Goal: Information Seeking & Learning: Find specific fact

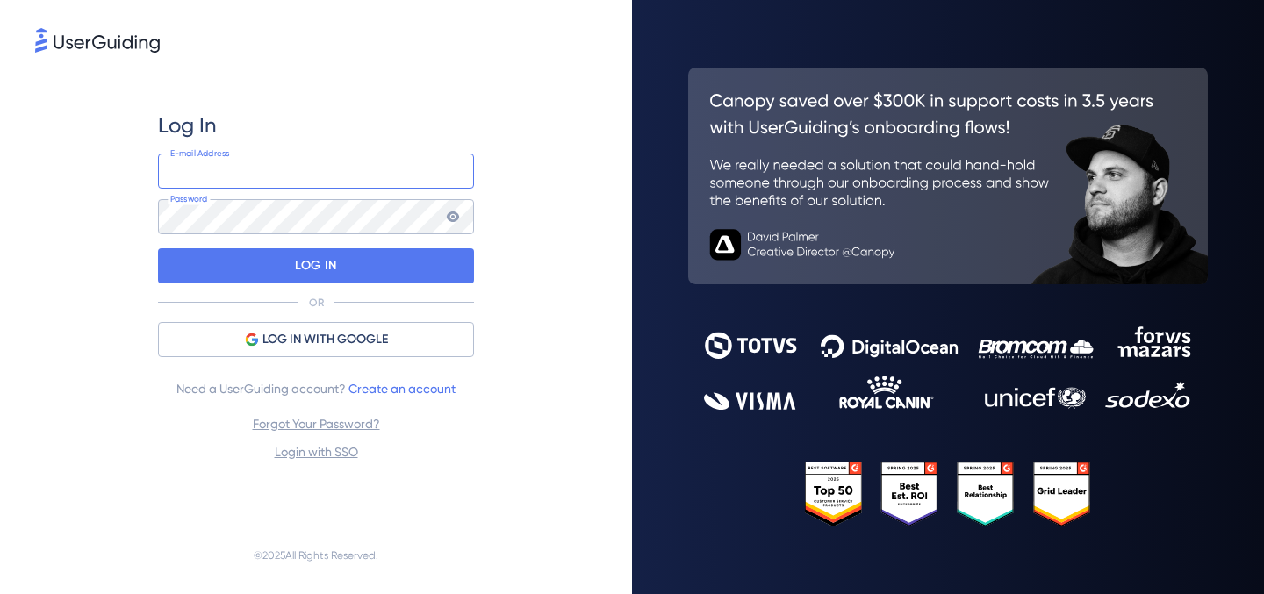
click at [346, 180] on input "email" at bounding box center [316, 171] width 316 height 35
click at [325, 179] on input "email" at bounding box center [316, 171] width 316 height 35
click at [333, 131] on div "Log In" at bounding box center [316, 125] width 316 height 28
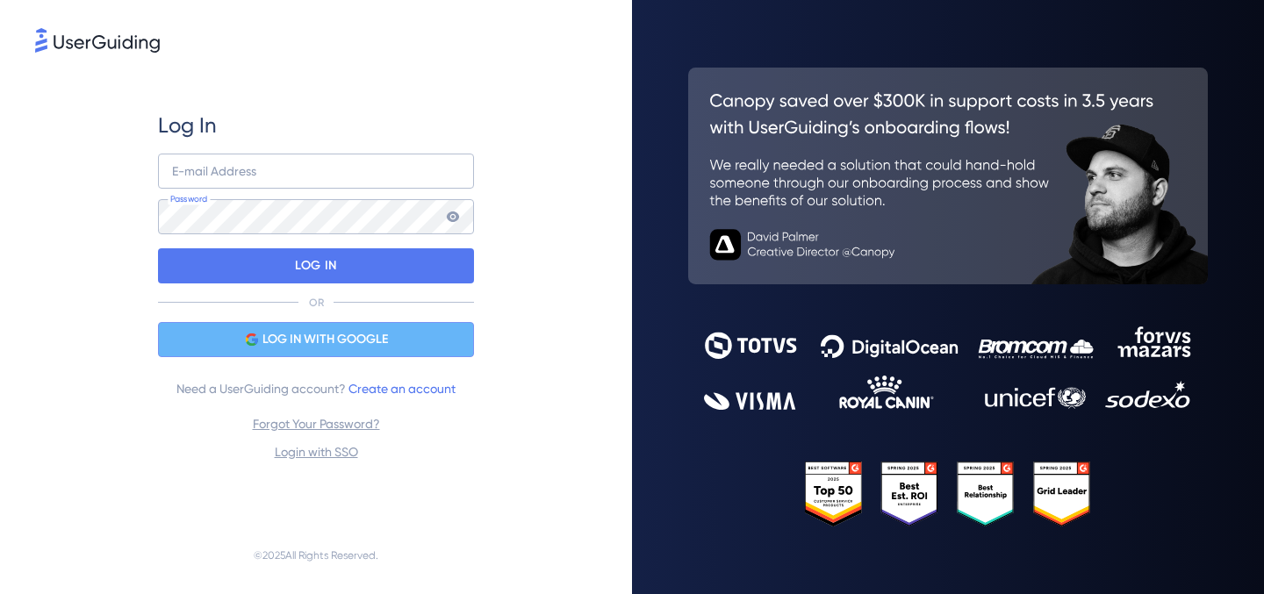
click at [311, 326] on div "LOG IN WITH GOOGLE" at bounding box center [316, 339] width 316 height 35
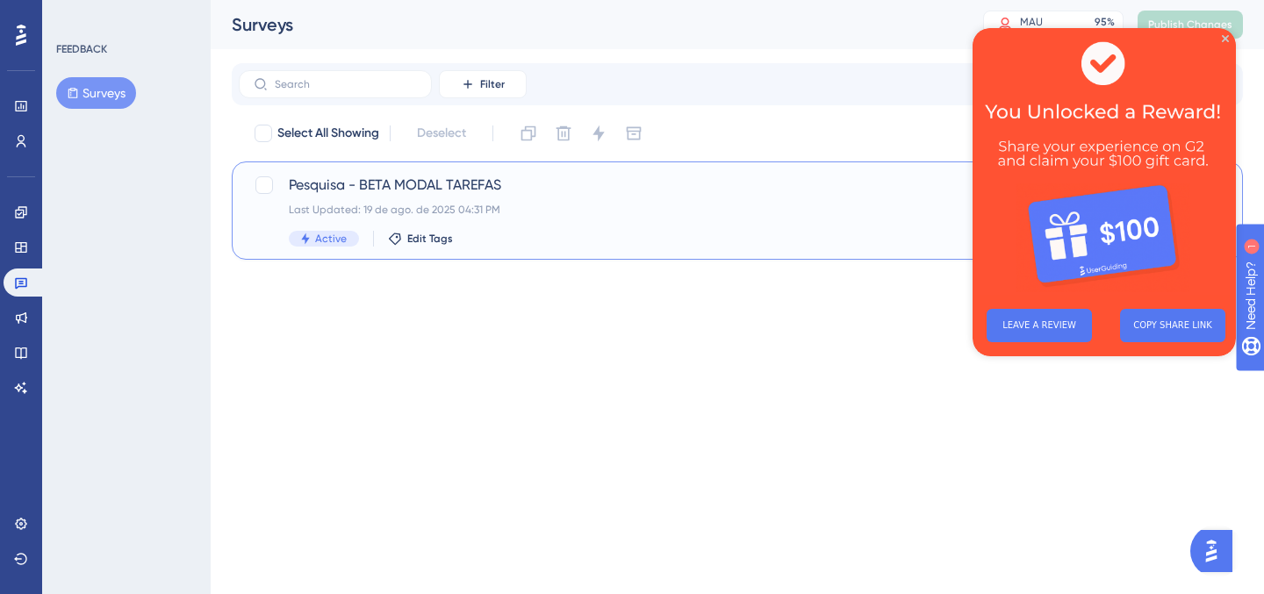
click at [710, 201] on div "Pesquisa - BETA MODAL TAREFAS Last Updated: 19 de ago. de 2025 04:31 PM Active …" at bounding box center [667, 211] width 756 height 72
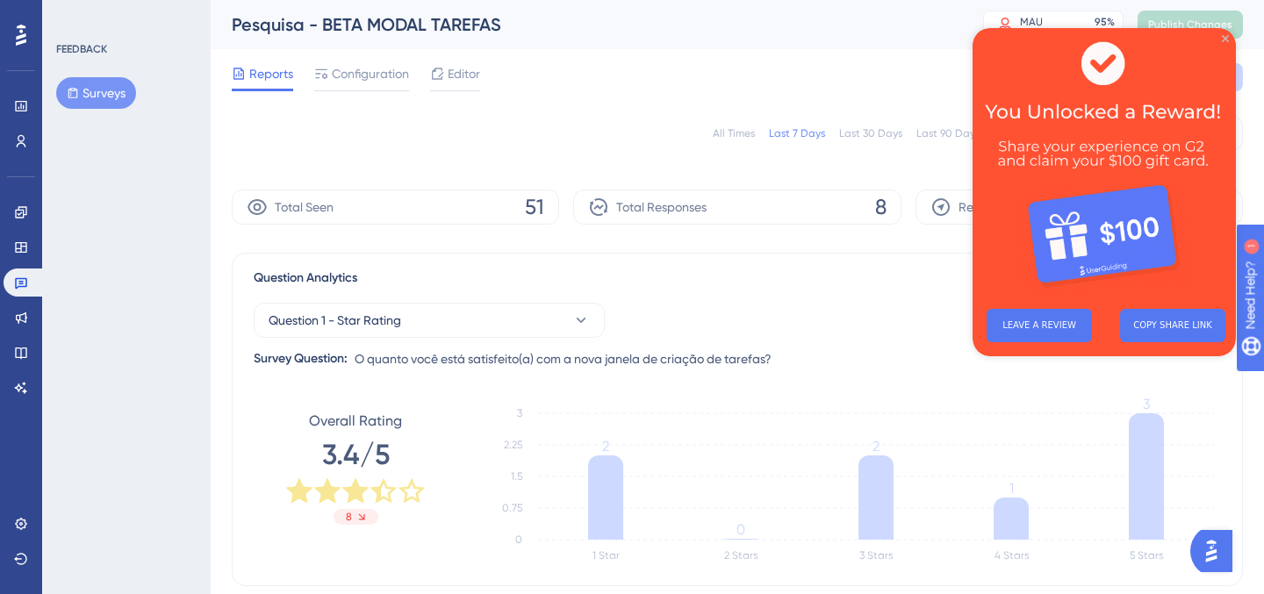
click at [1224, 39] on icon "Close Preview" at bounding box center [1224, 38] width 7 height 7
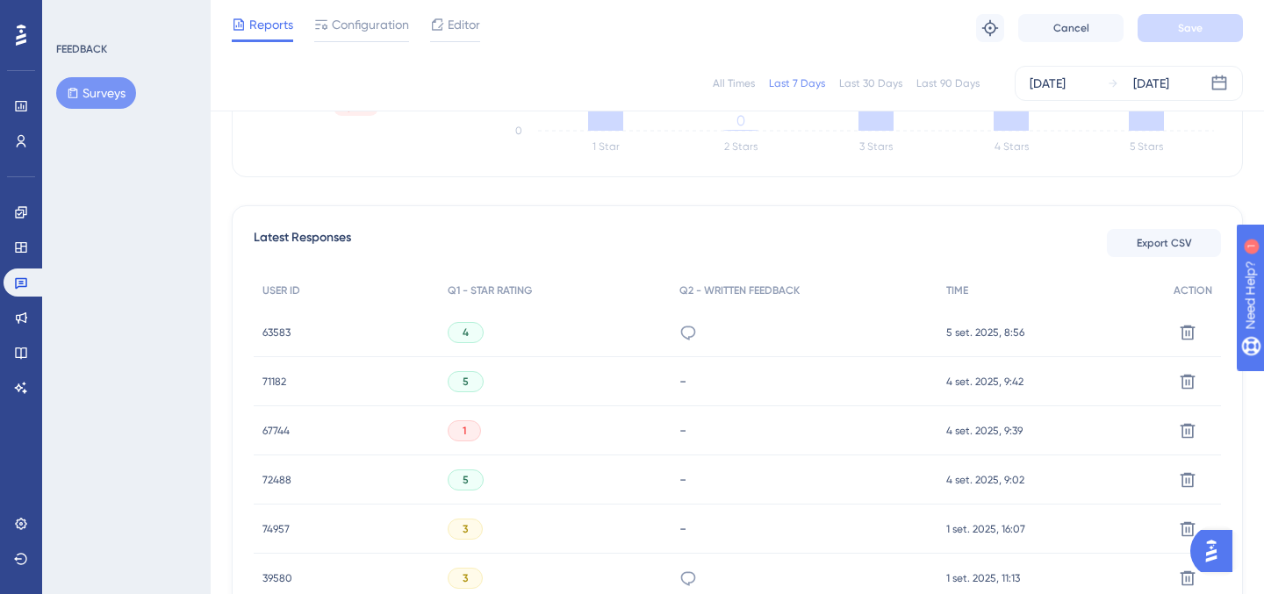
scroll to position [405, 0]
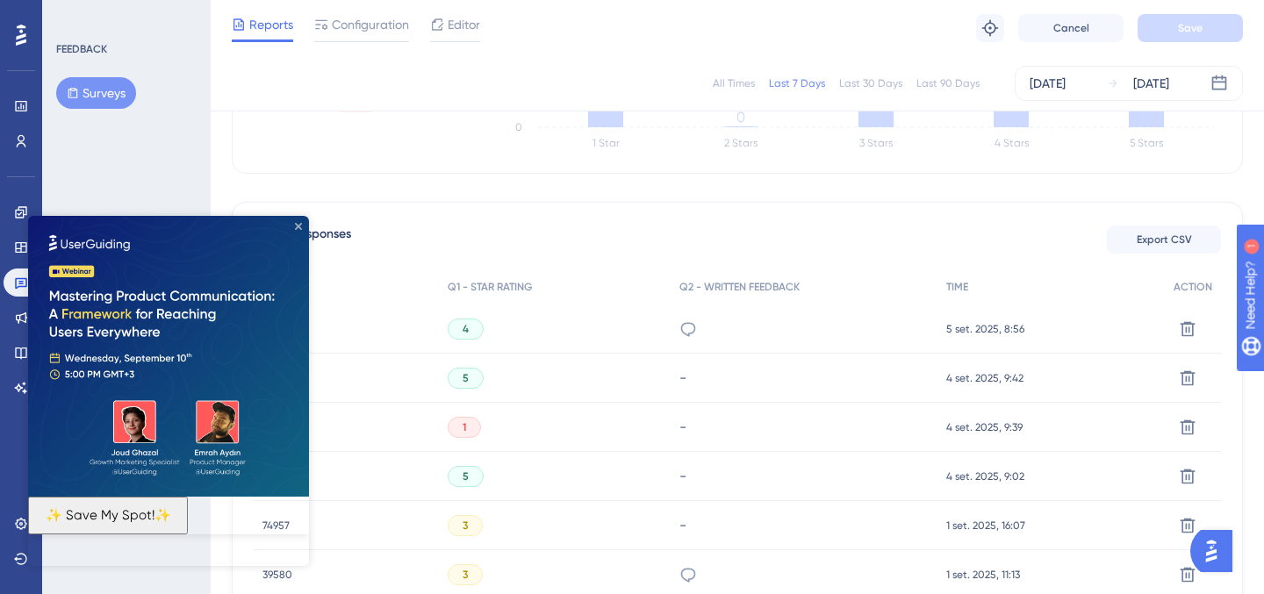
click at [299, 225] on icon "Close Preview" at bounding box center [298, 226] width 7 height 7
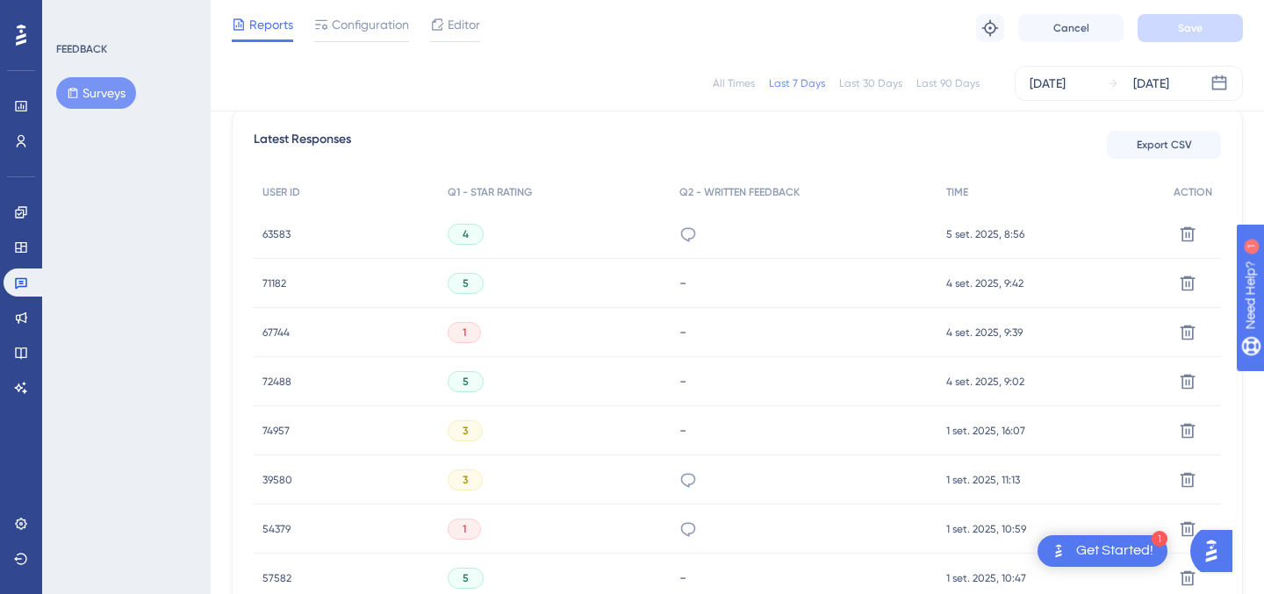
scroll to position [140, 0]
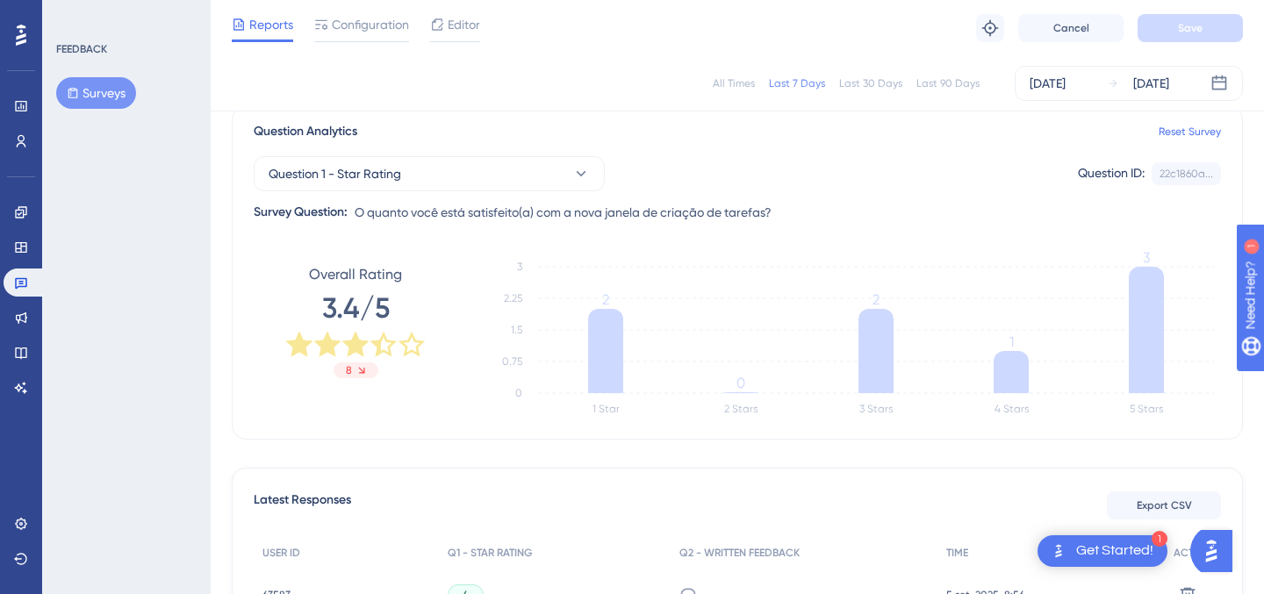
click at [731, 84] on div "All Times" at bounding box center [733, 83] width 42 height 14
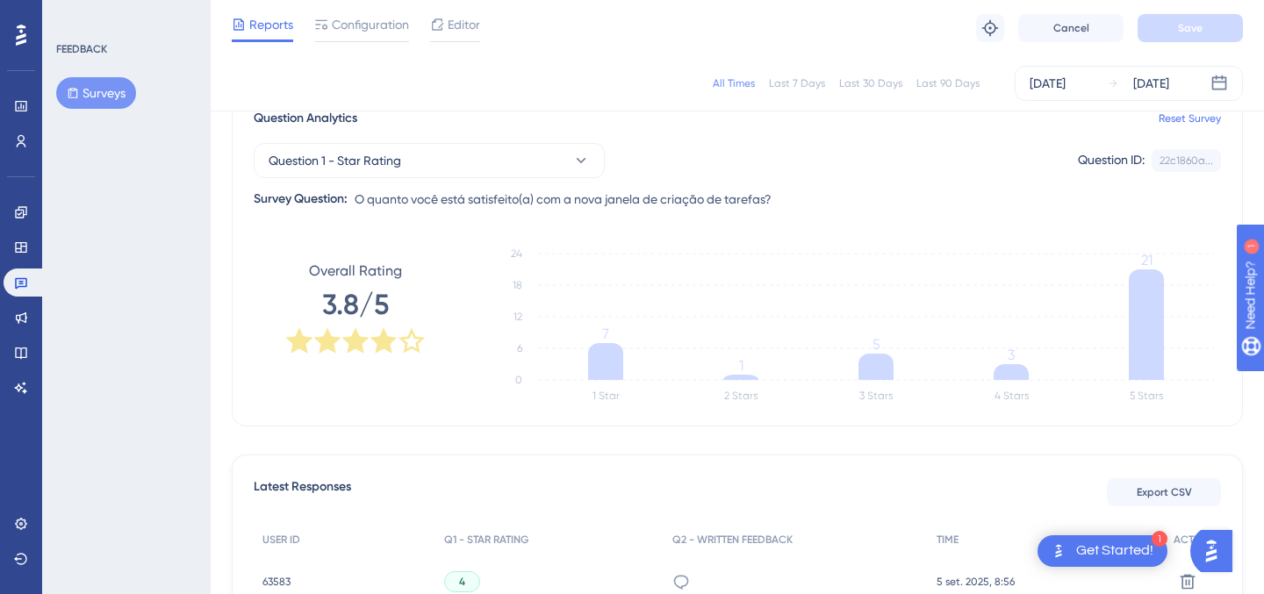
scroll to position [0, 0]
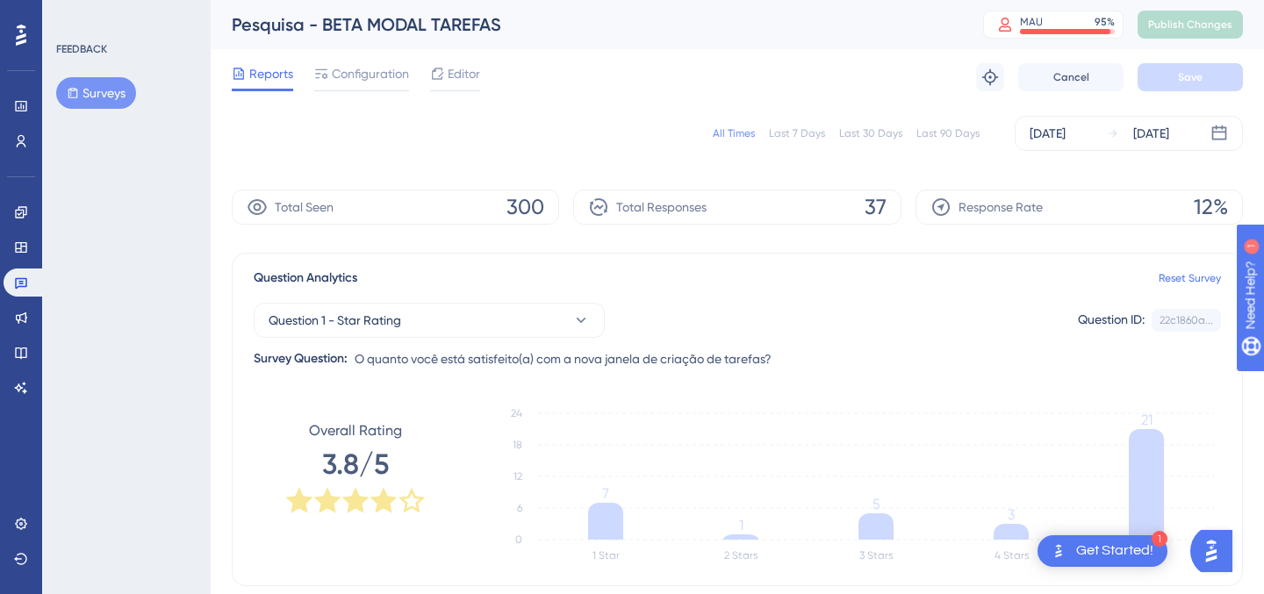
click at [809, 132] on div "Last 7 Days" at bounding box center [797, 133] width 56 height 14
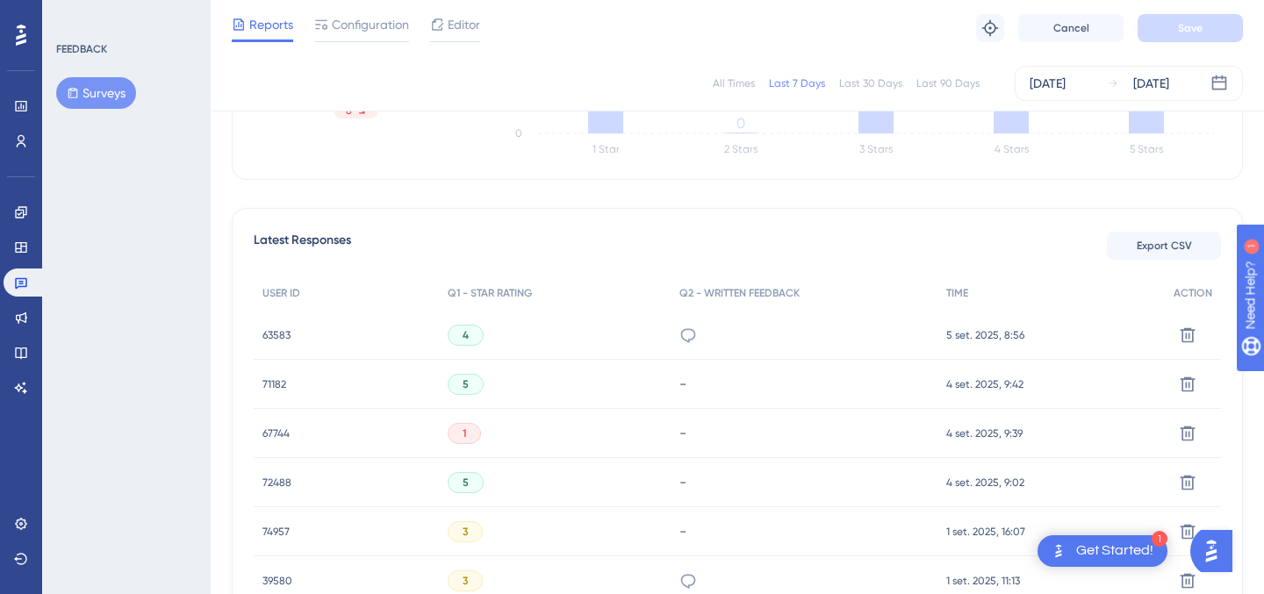
scroll to position [386, 0]
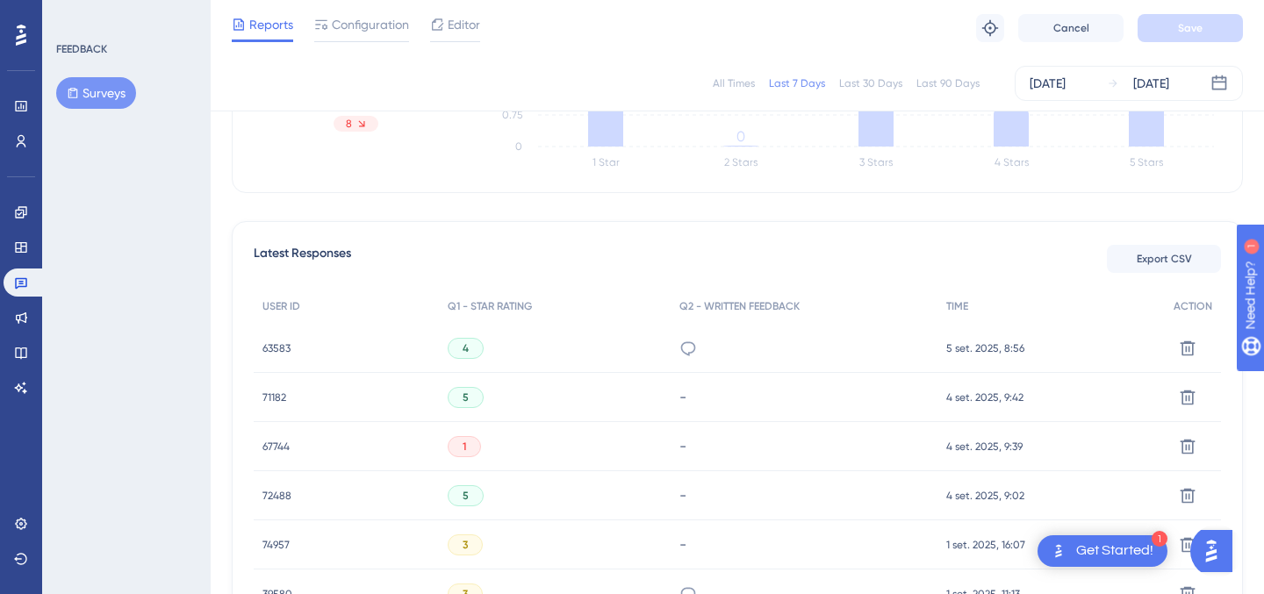
click at [678, 349] on div "Quando eu aprovo uma demanda na nova caixa de aprovação, geralmente atribuo res…" at bounding box center [804, 348] width 268 height 49
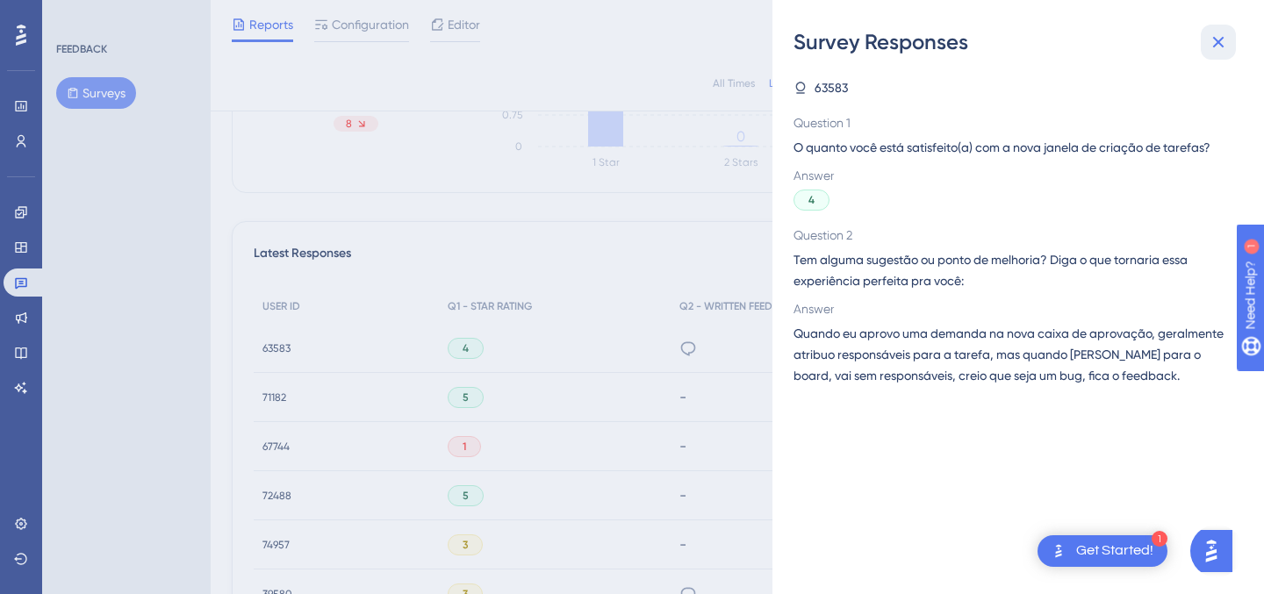
click at [1215, 37] on icon at bounding box center [1217, 42] width 21 height 21
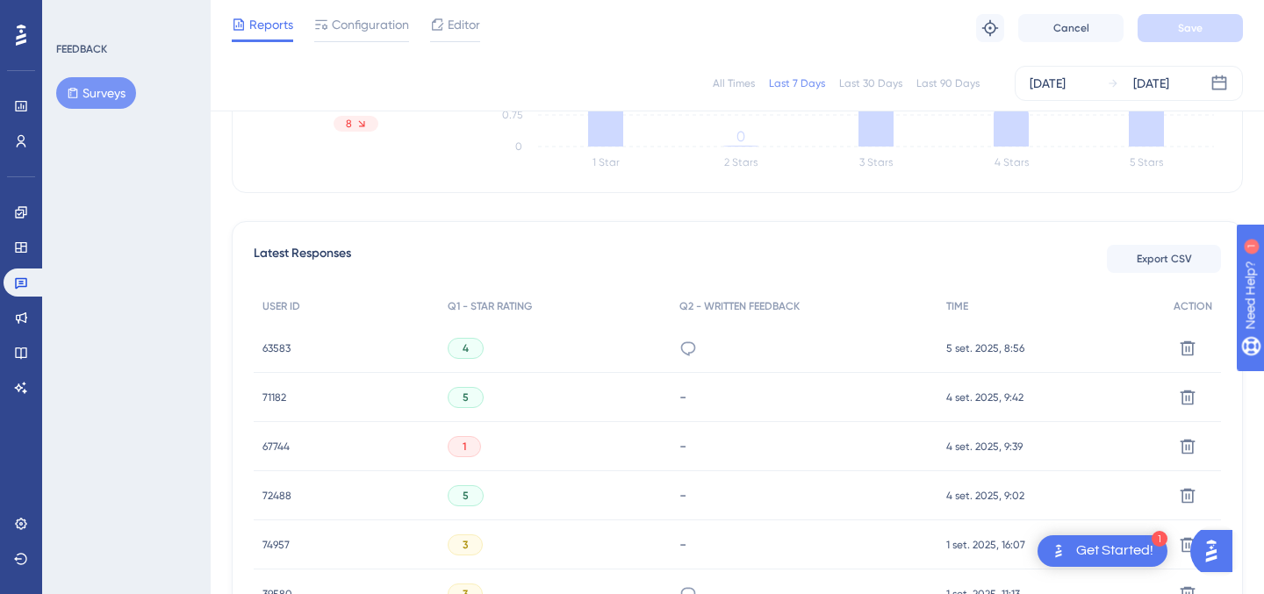
click at [664, 351] on div "4" at bounding box center [555, 348] width 232 height 49
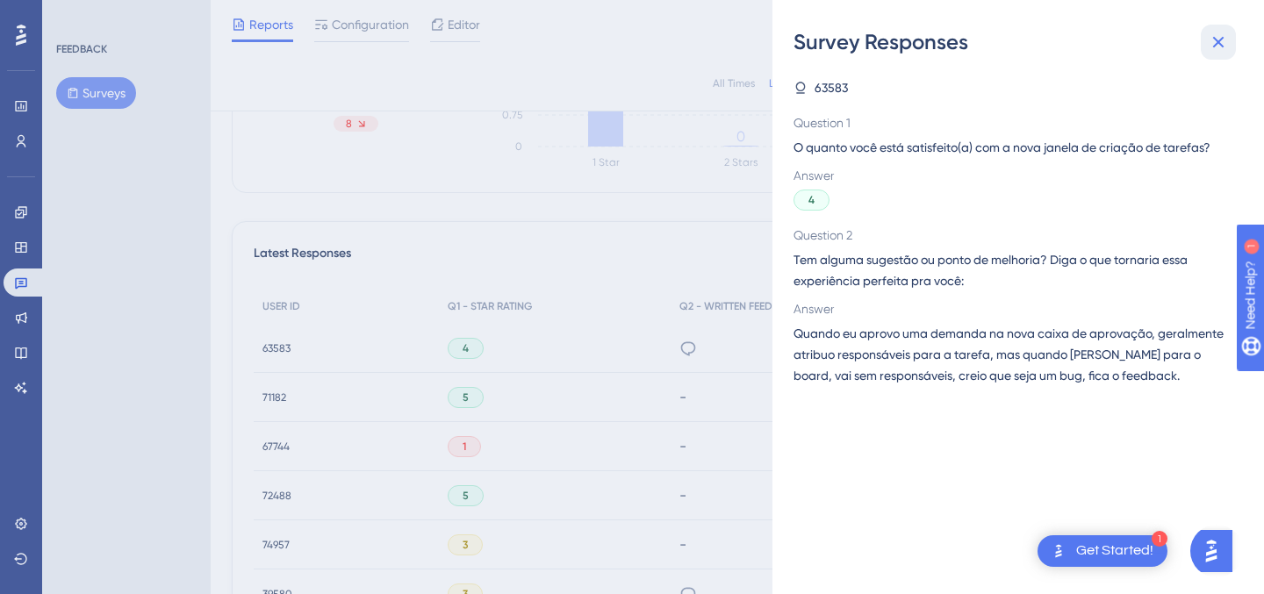
click at [1216, 32] on icon at bounding box center [1217, 42] width 21 height 21
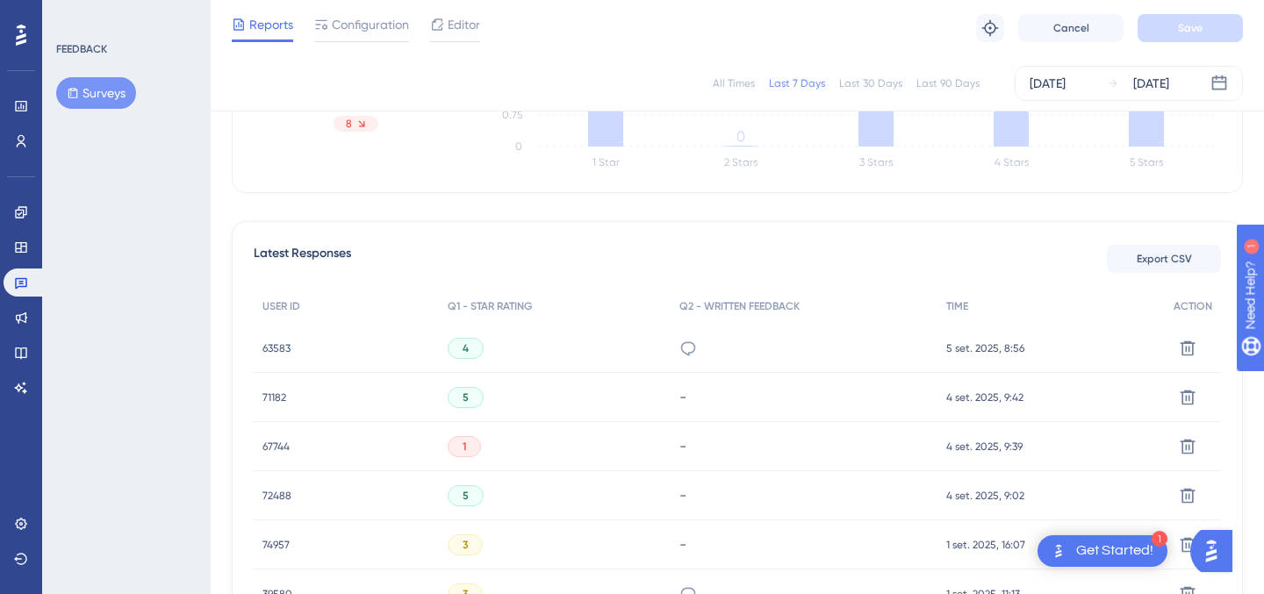
click at [456, 333] on div "4" at bounding box center [555, 348] width 232 height 49
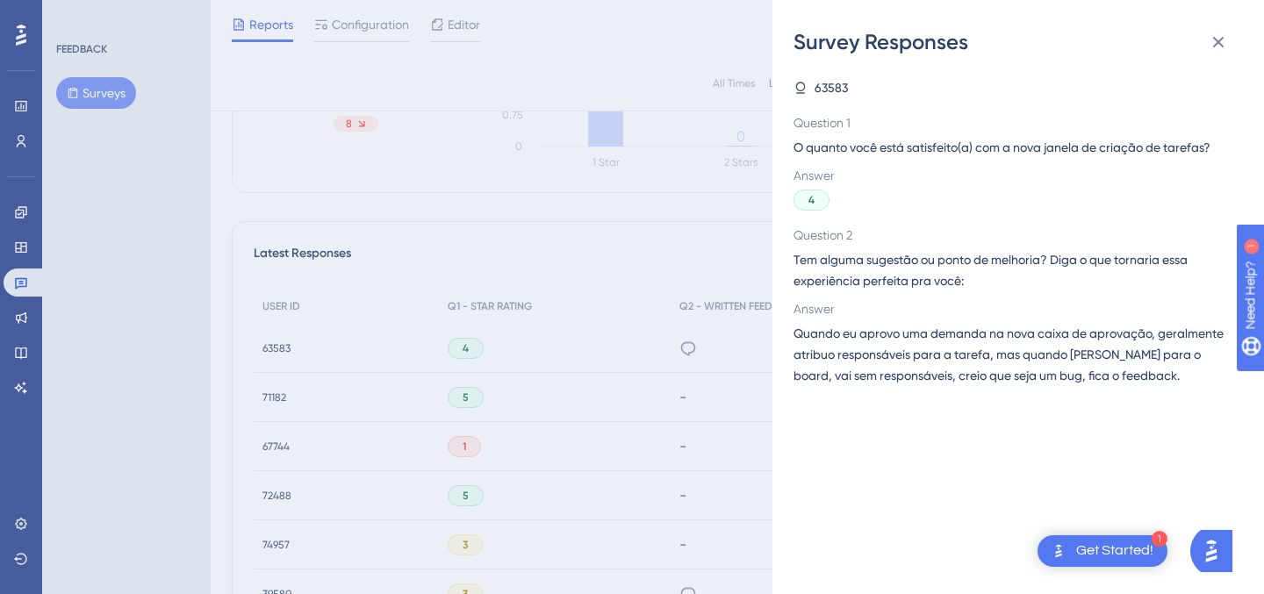
click at [929, 354] on span "Quando eu aprovo uma demanda na nova caixa de aprovação, geralmente atribuo res…" at bounding box center [1010, 354] width 435 height 63
click at [823, 89] on span "63583" at bounding box center [830, 87] width 33 height 21
click at [1221, 43] on icon at bounding box center [1217, 42] width 21 height 21
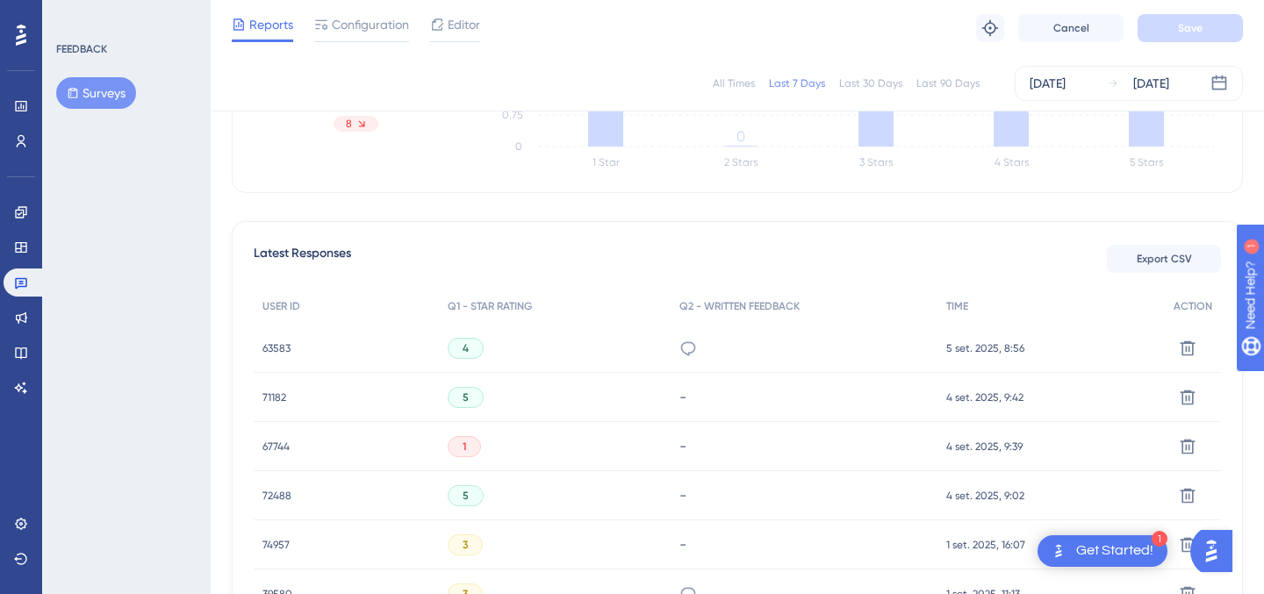
click at [273, 349] on span "63583" at bounding box center [276, 348] width 28 height 14
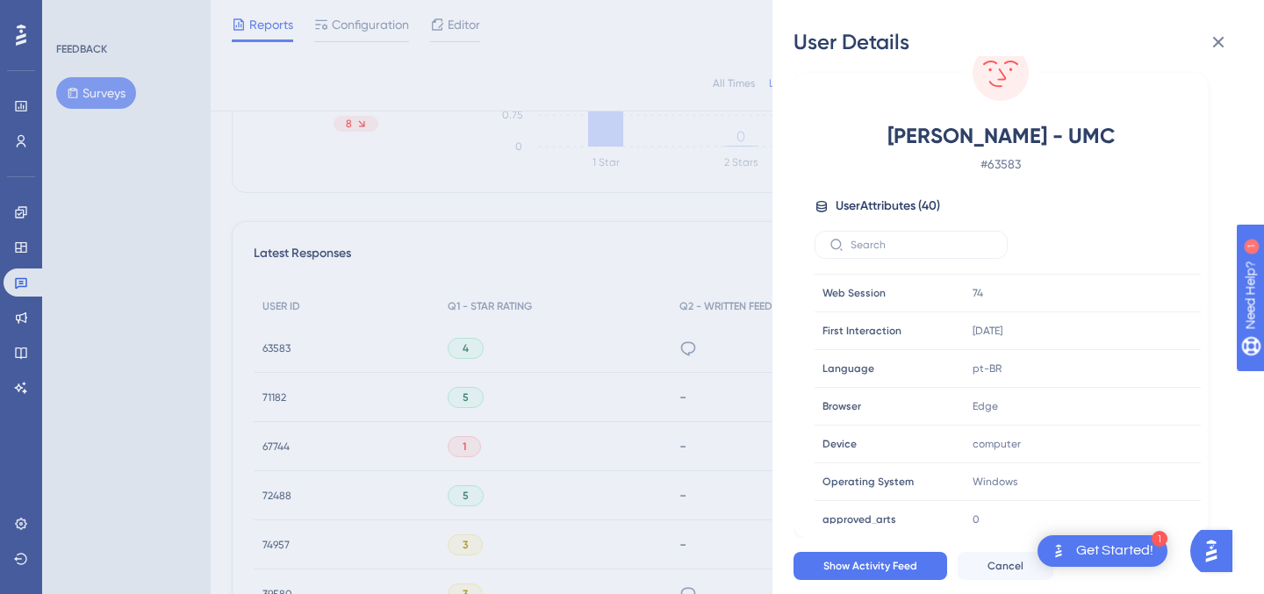
scroll to position [0, 0]
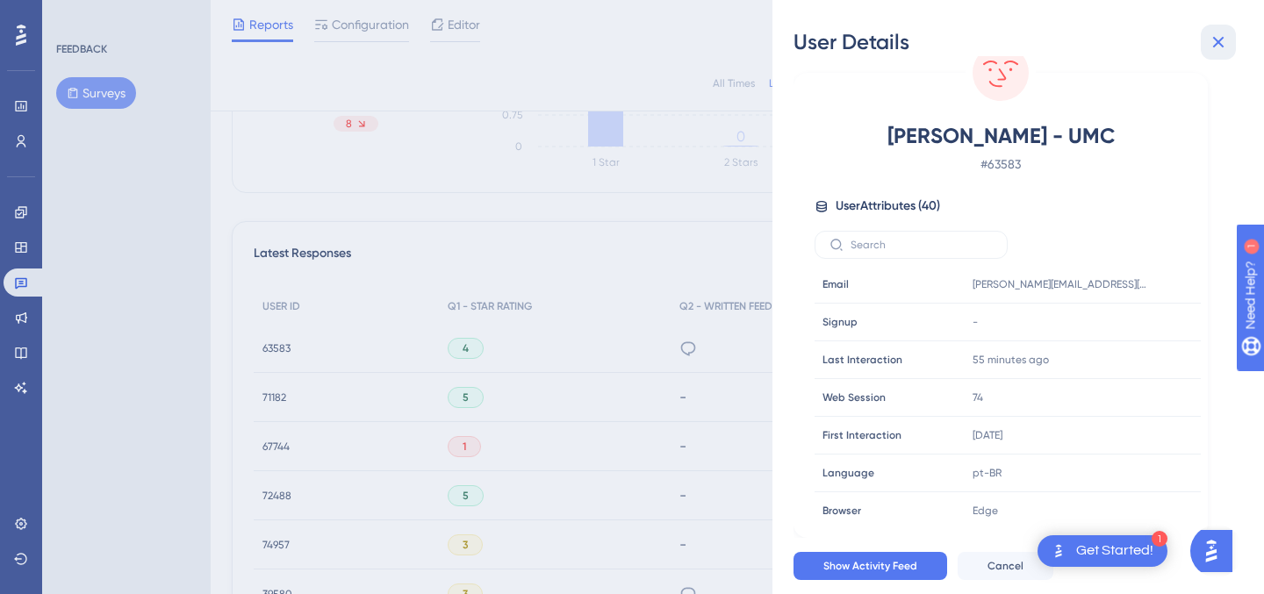
click at [1229, 39] on button at bounding box center [1217, 42] width 35 height 35
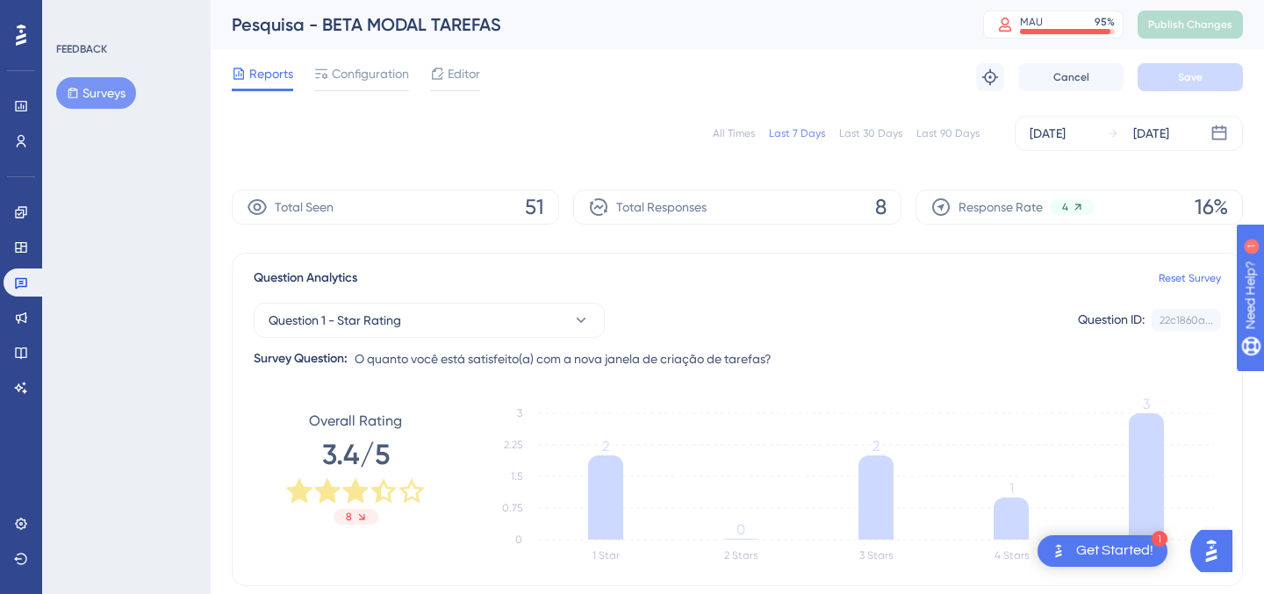
click at [740, 148] on div "All Times Last 7 Days Last 30 Days Last 90 Days [DATE] [DATE]" at bounding box center [737, 133] width 1011 height 35
click at [740, 135] on div "All Times" at bounding box center [733, 133] width 42 height 14
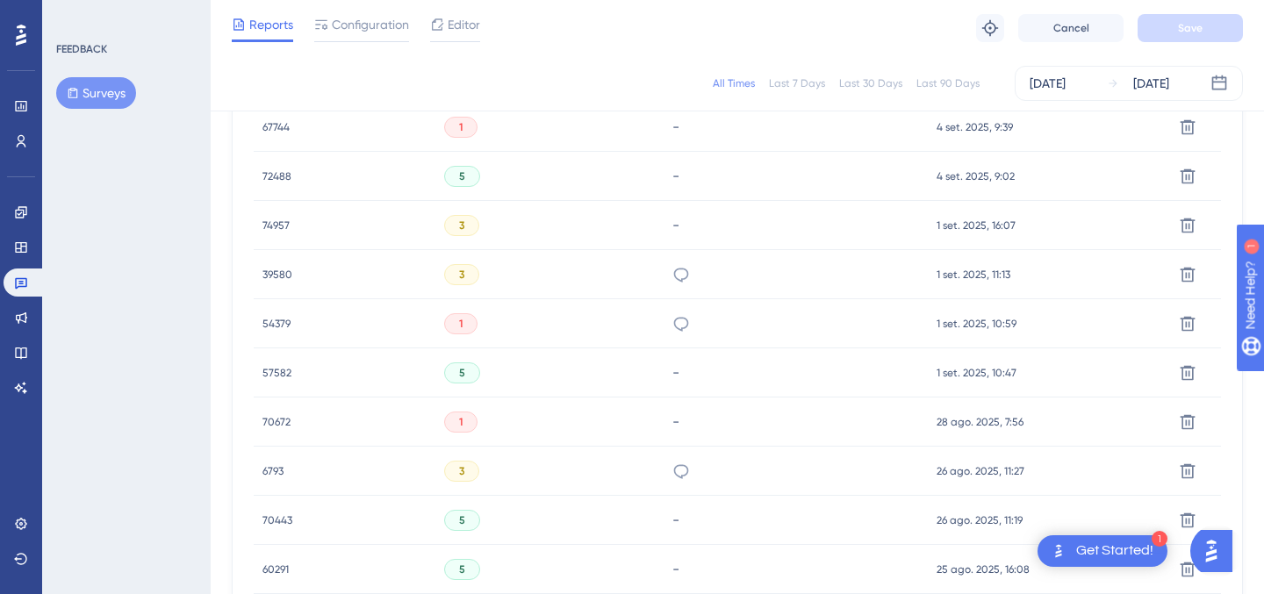
scroll to position [765, 0]
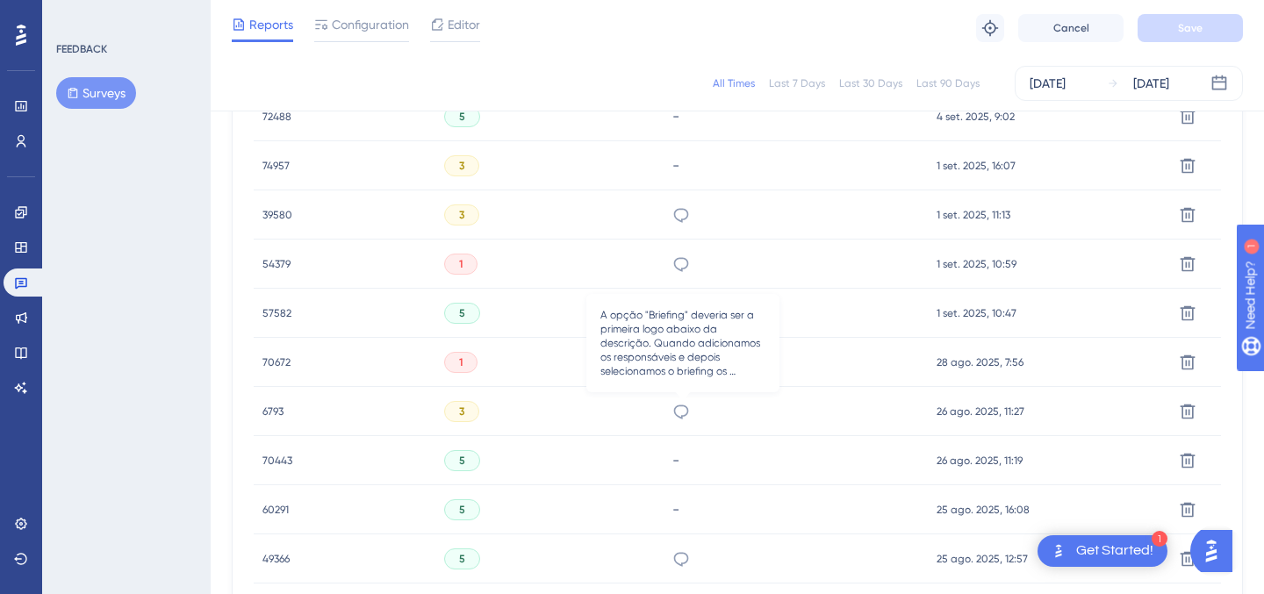
click at [684, 407] on icon at bounding box center [681, 412] width 18 height 18
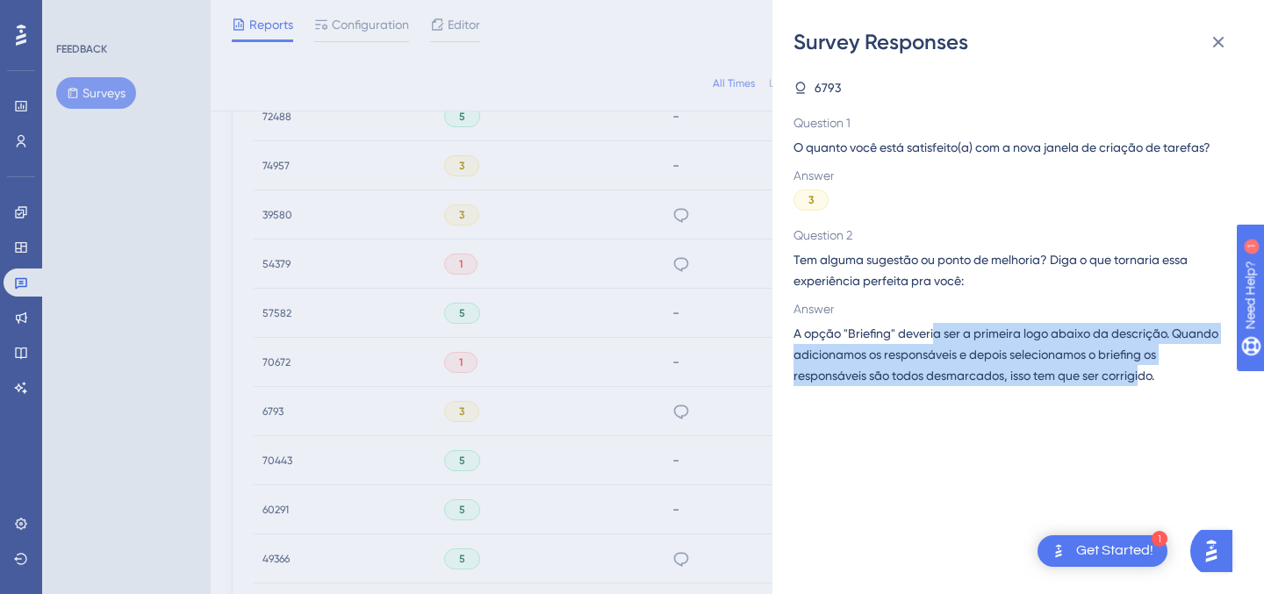
drag, startPoint x: 933, startPoint y: 343, endPoint x: 1144, endPoint y: 383, distance: 215.1
click at [1142, 383] on span "A opção "Briefing" deveria ser a primeira logo abaixo da descrição. Quando adic…" at bounding box center [1010, 354] width 435 height 63
click at [1091, 360] on span "A opção "Briefing" deveria ser a primeira logo abaixo da descrição. Quando adic…" at bounding box center [1010, 354] width 435 height 63
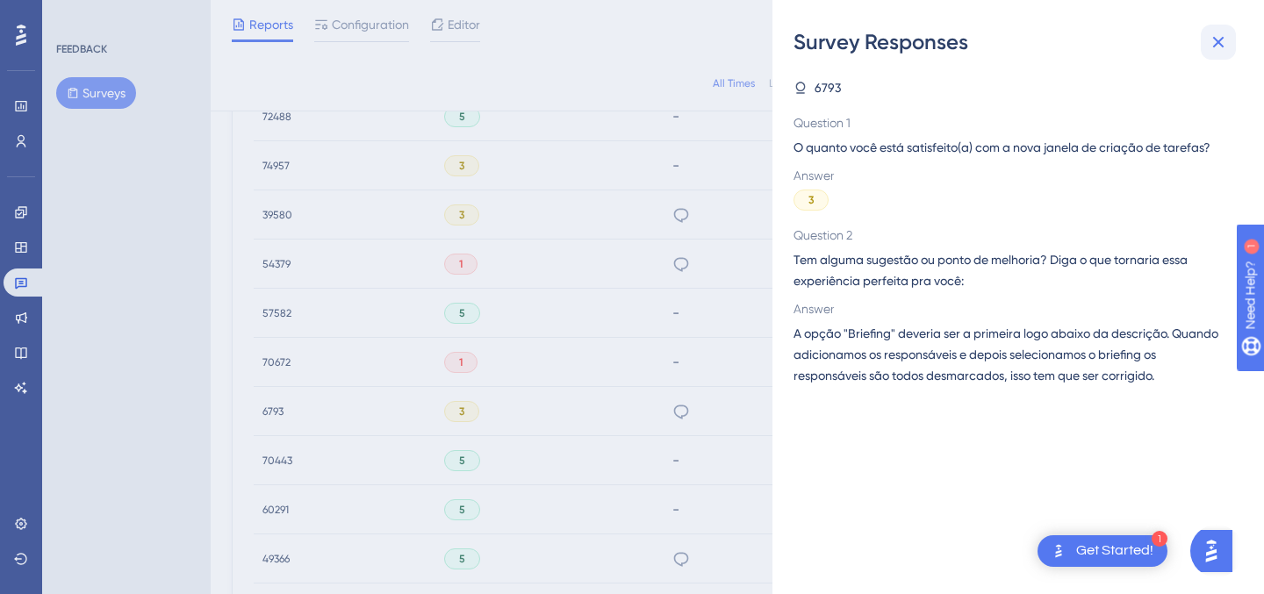
click at [1218, 45] on icon at bounding box center [1217, 42] width 21 height 21
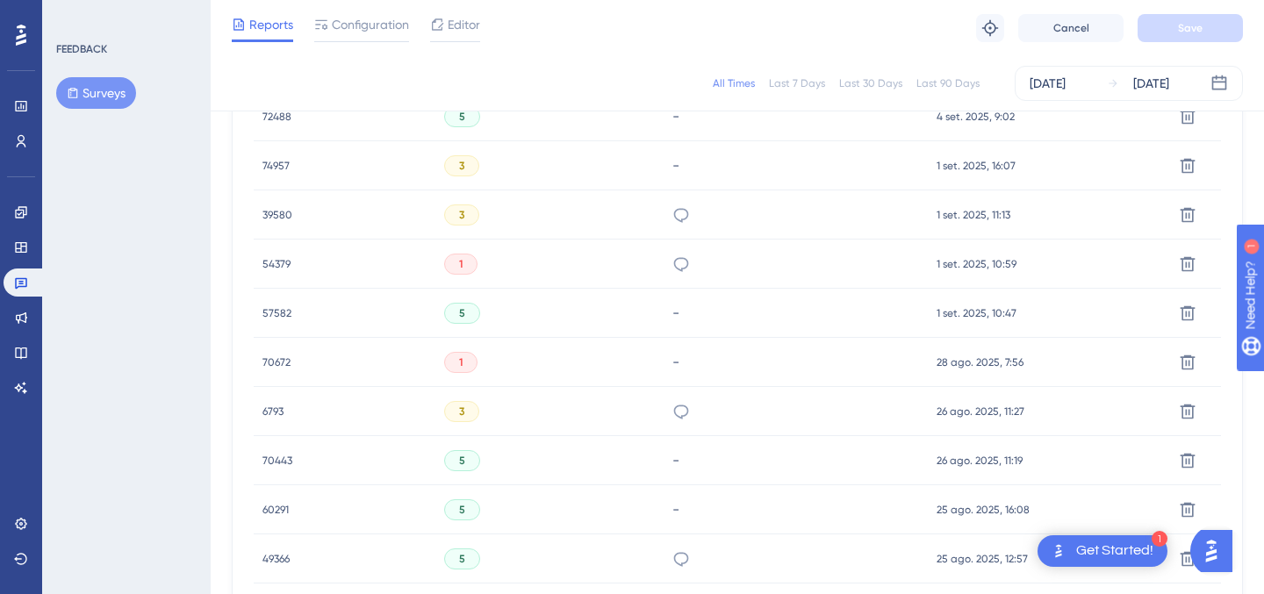
click at [273, 405] on span "6793" at bounding box center [272, 411] width 21 height 14
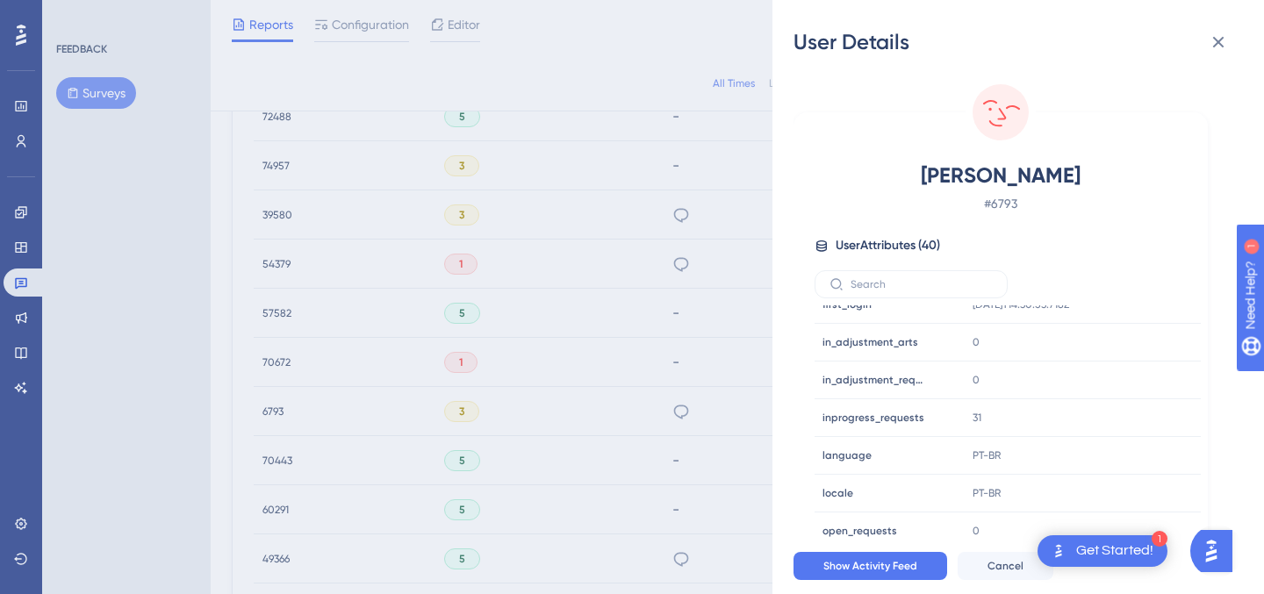
scroll to position [805, 0]
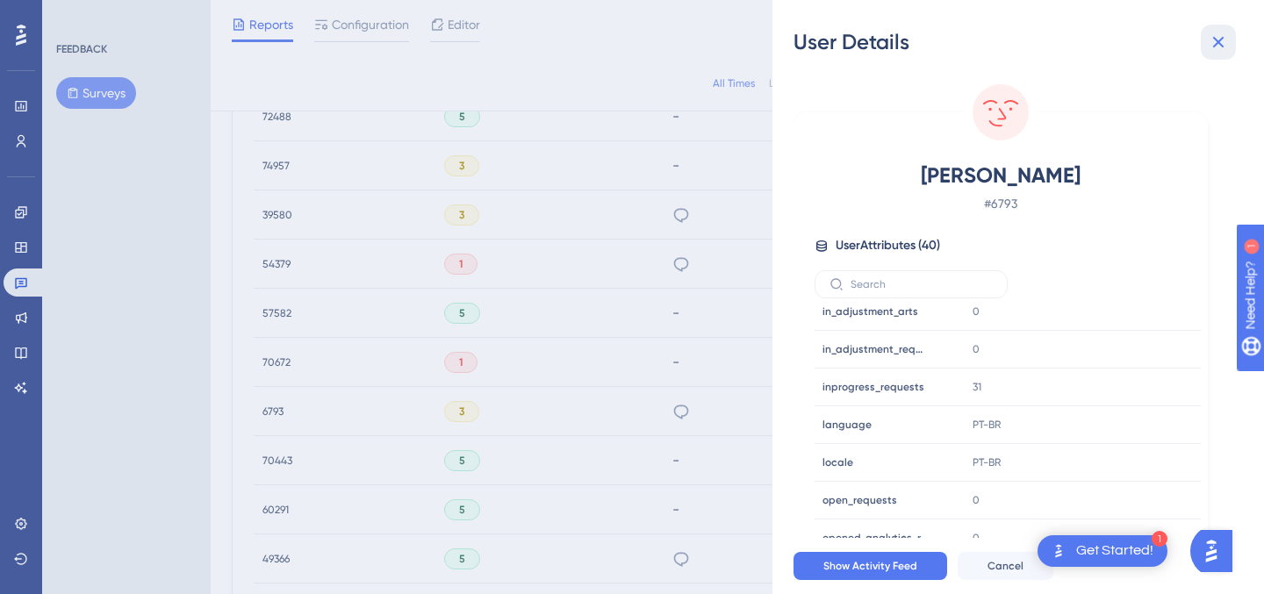
click at [1219, 29] on button at bounding box center [1217, 42] width 35 height 35
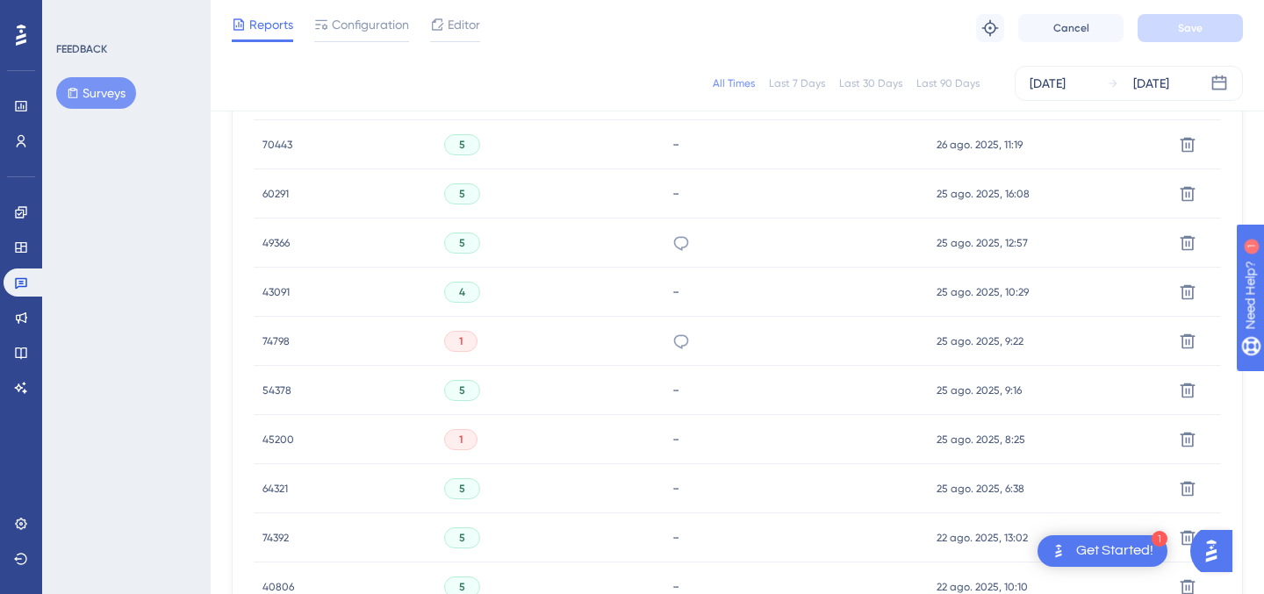
scroll to position [1088, 0]
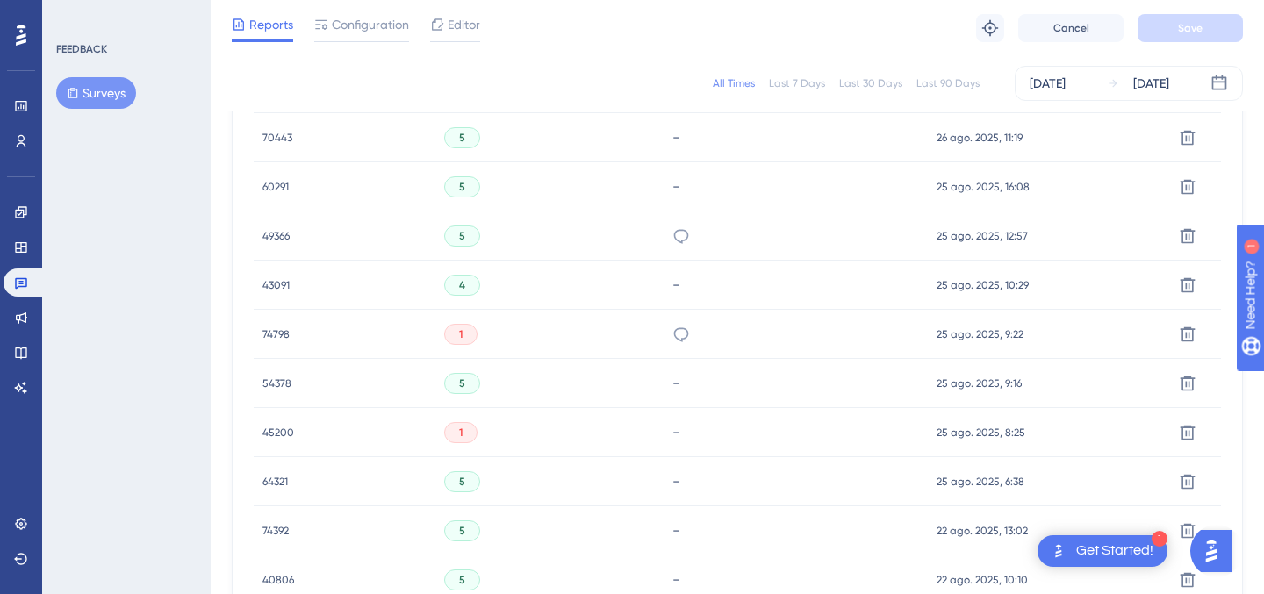
click at [276, 325] on div "74798 74798" at bounding box center [275, 334] width 27 height 49
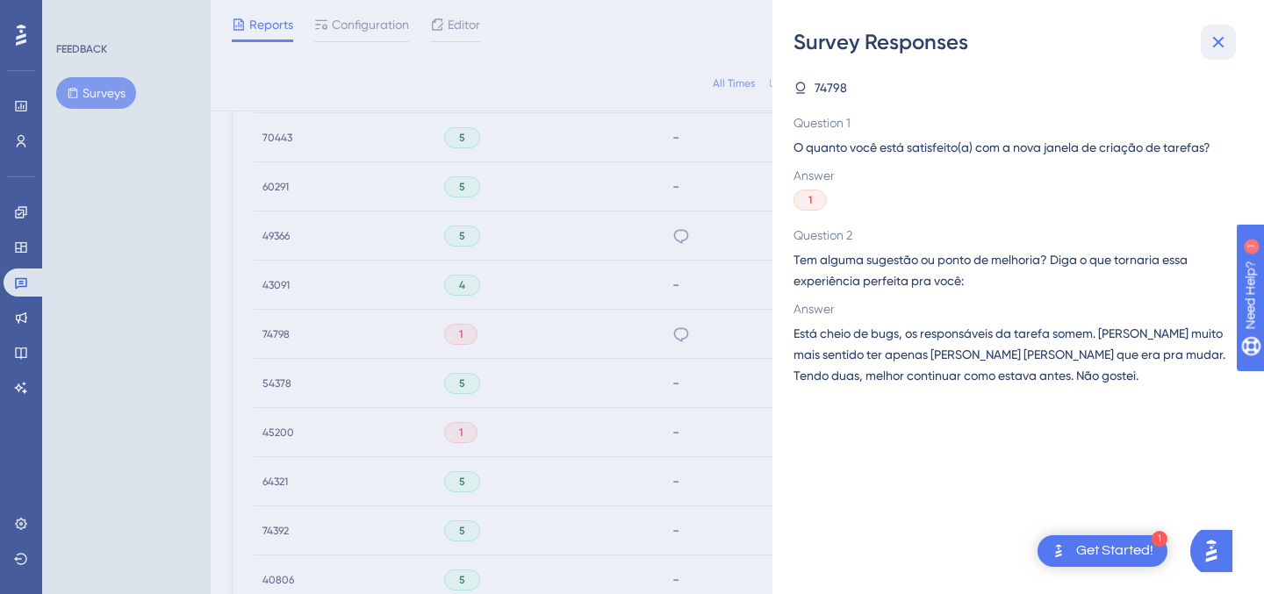
click at [1211, 43] on icon at bounding box center [1217, 42] width 21 height 21
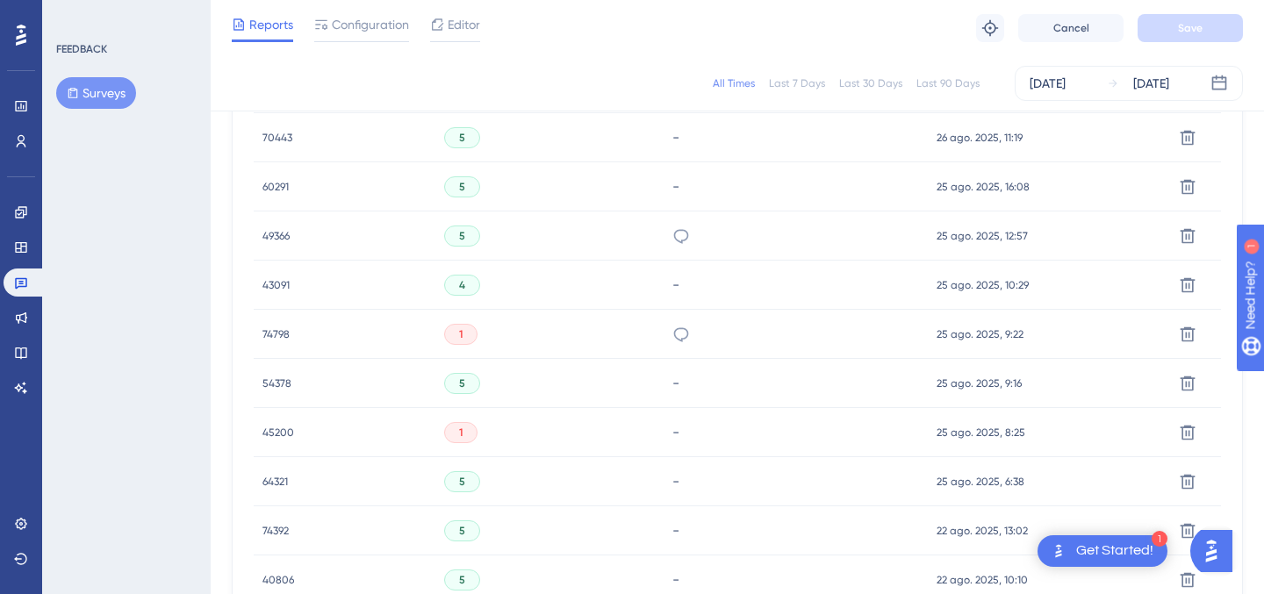
click at [273, 334] on span "74798" at bounding box center [275, 334] width 27 height 14
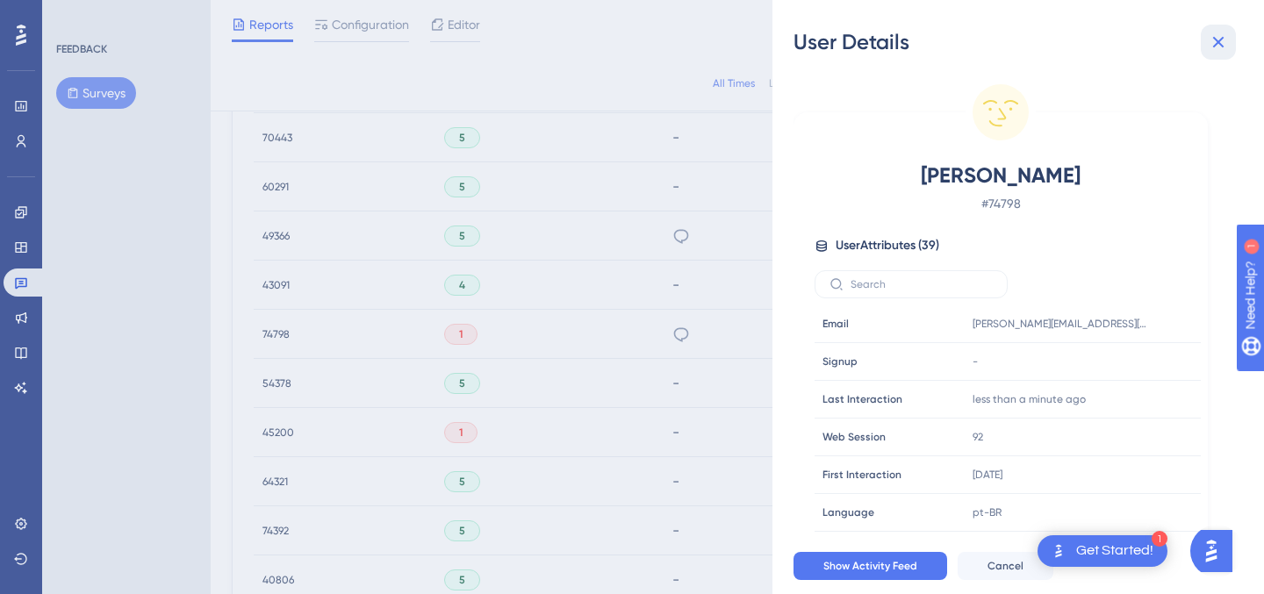
click at [1222, 44] on icon at bounding box center [1217, 42] width 21 height 21
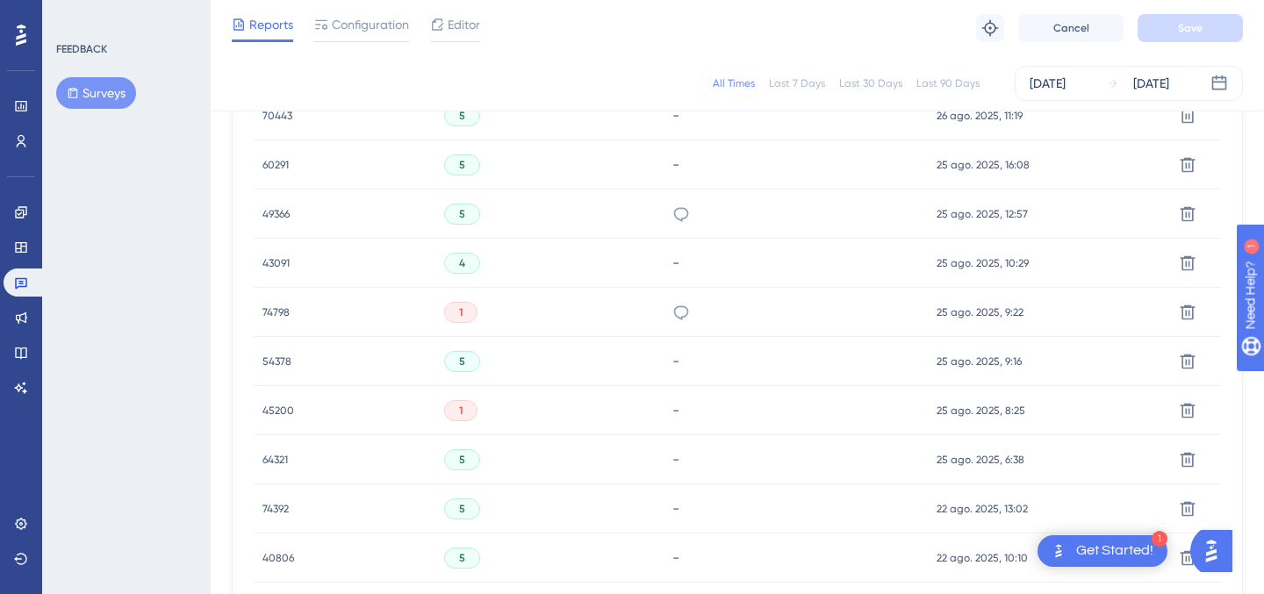
scroll to position [1113, 0]
click at [282, 407] on span "45200" at bounding box center [278, 408] width 32 height 14
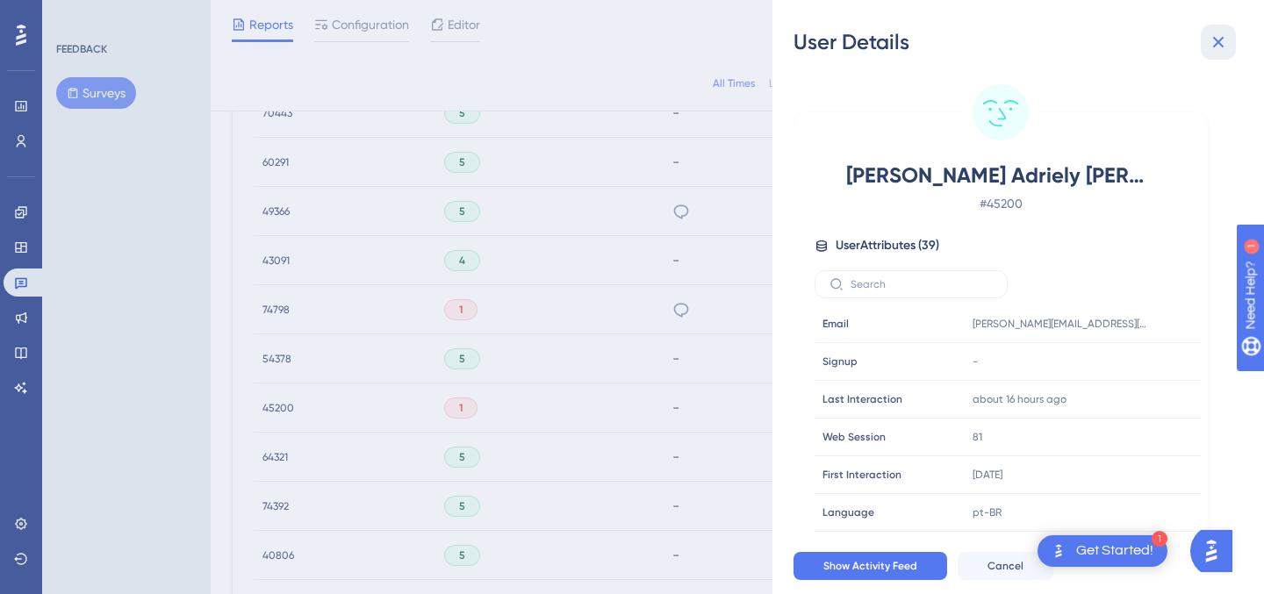
click at [1221, 42] on icon at bounding box center [1217, 42] width 21 height 21
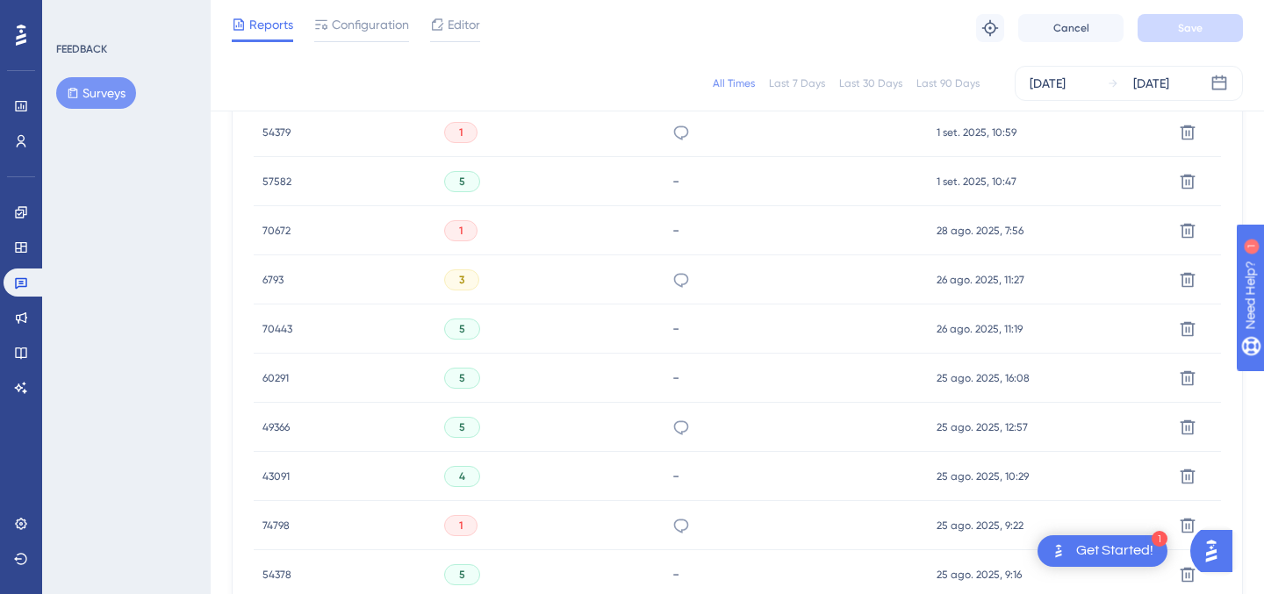
scroll to position [894, 0]
click at [278, 282] on span "6793" at bounding box center [272, 283] width 21 height 14
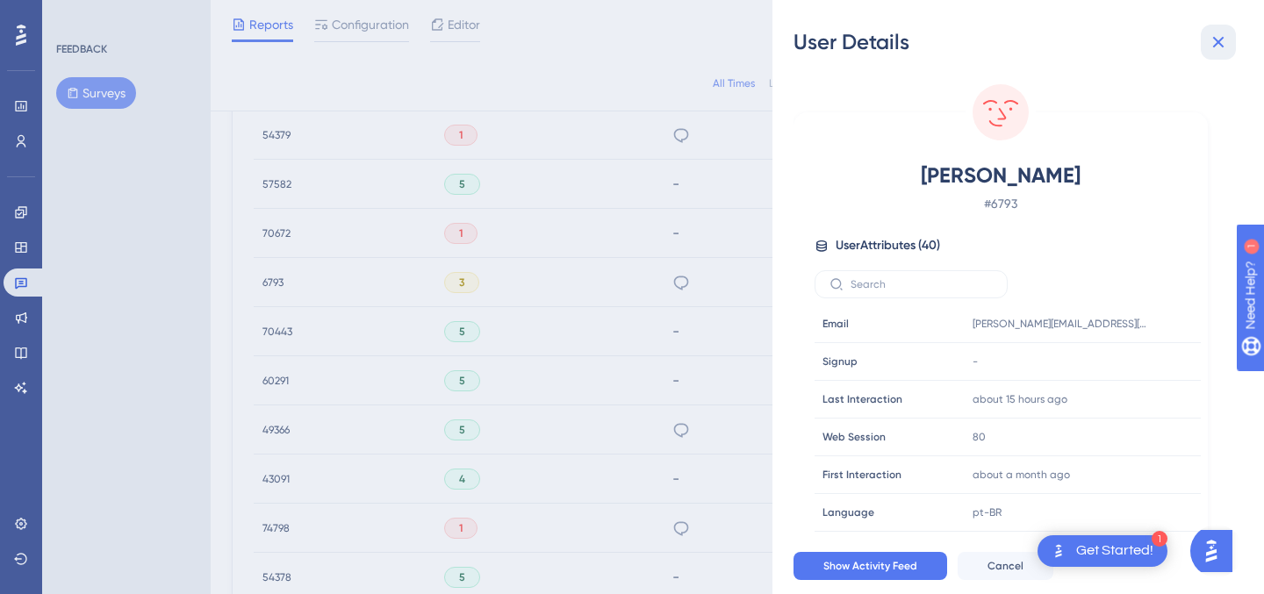
click at [1213, 39] on icon at bounding box center [1217, 42] width 21 height 21
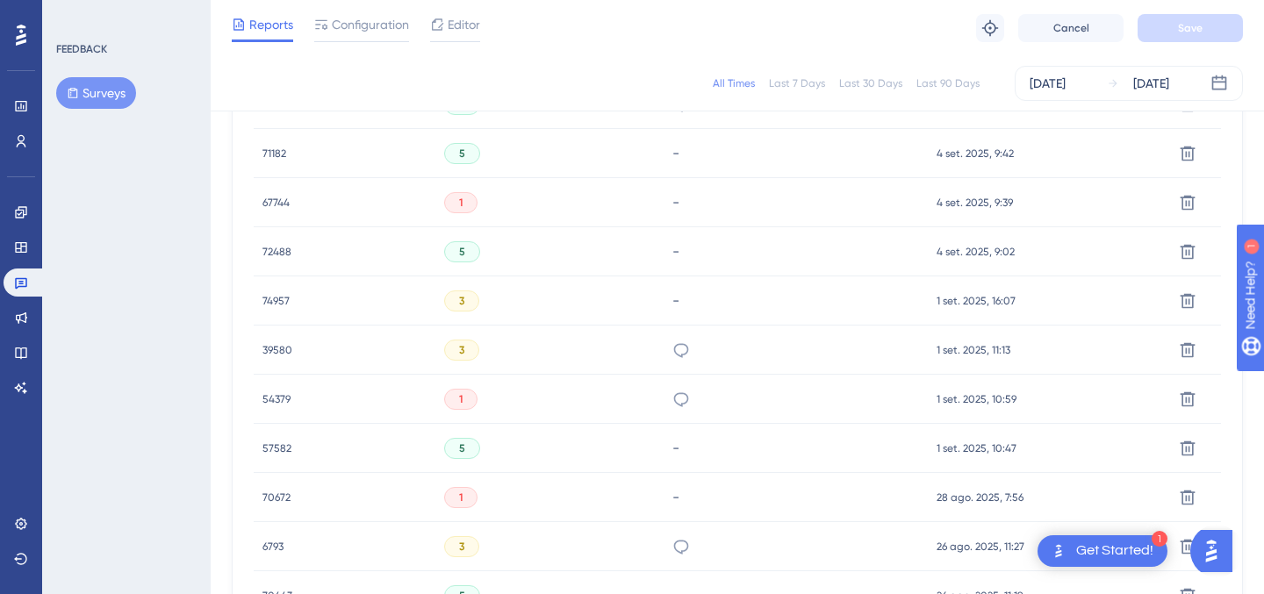
scroll to position [629, 0]
click at [283, 399] on span "54379" at bounding box center [276, 400] width 28 height 14
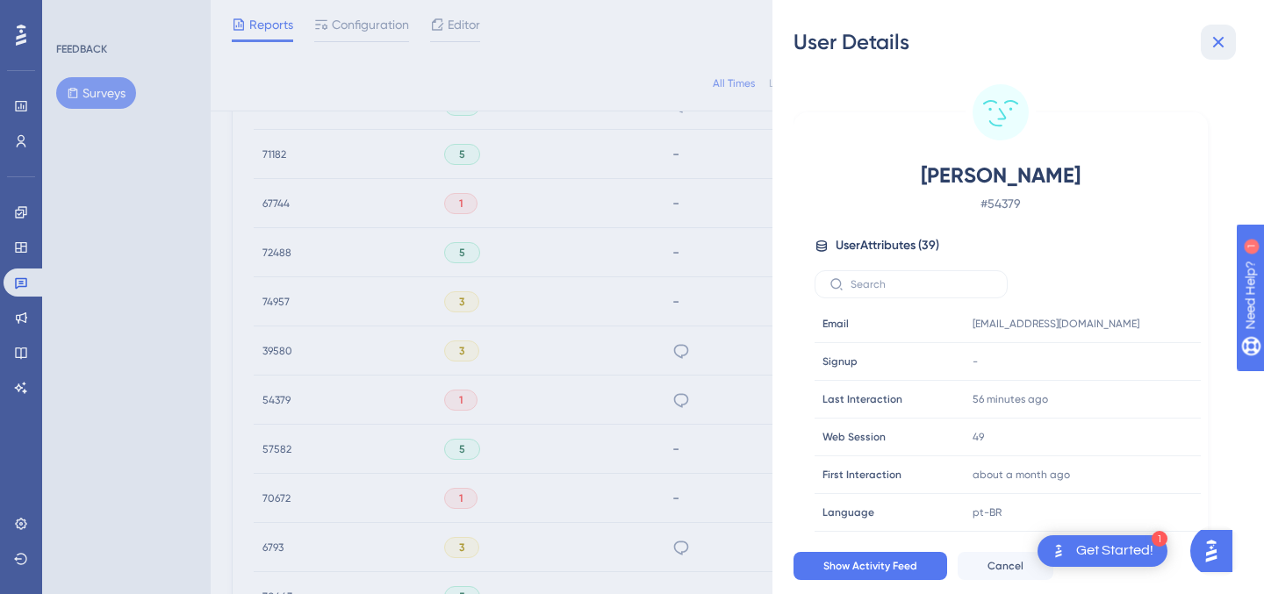
click at [1217, 47] on icon at bounding box center [1217, 42] width 21 height 21
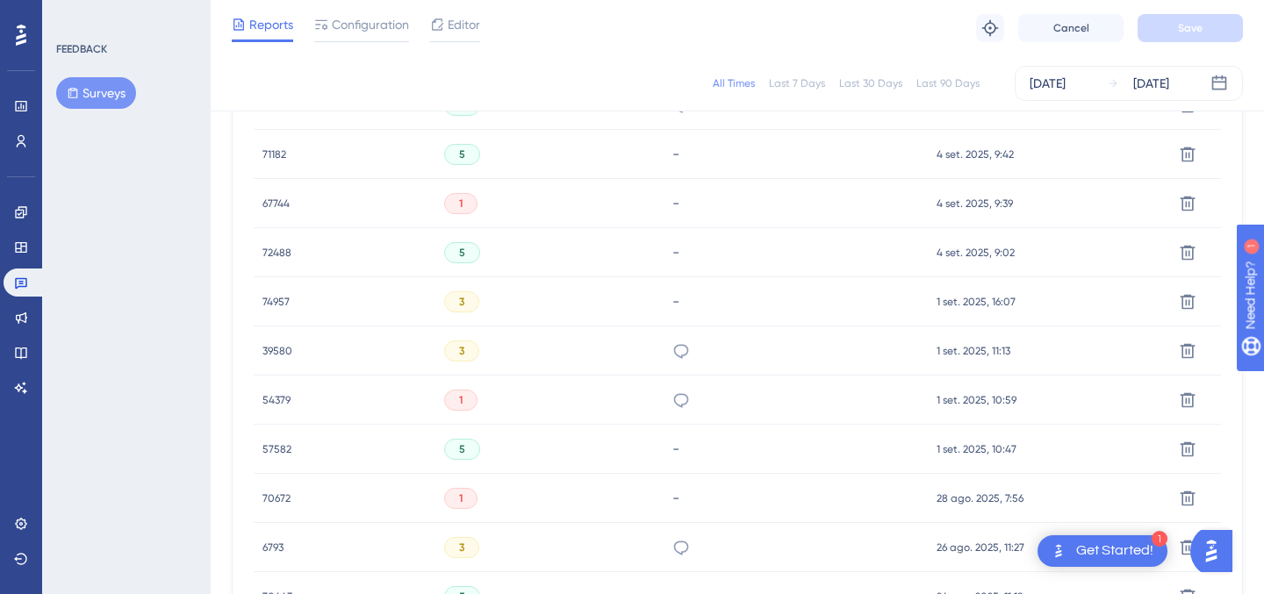
click at [270, 354] on span "39580" at bounding box center [277, 351] width 30 height 14
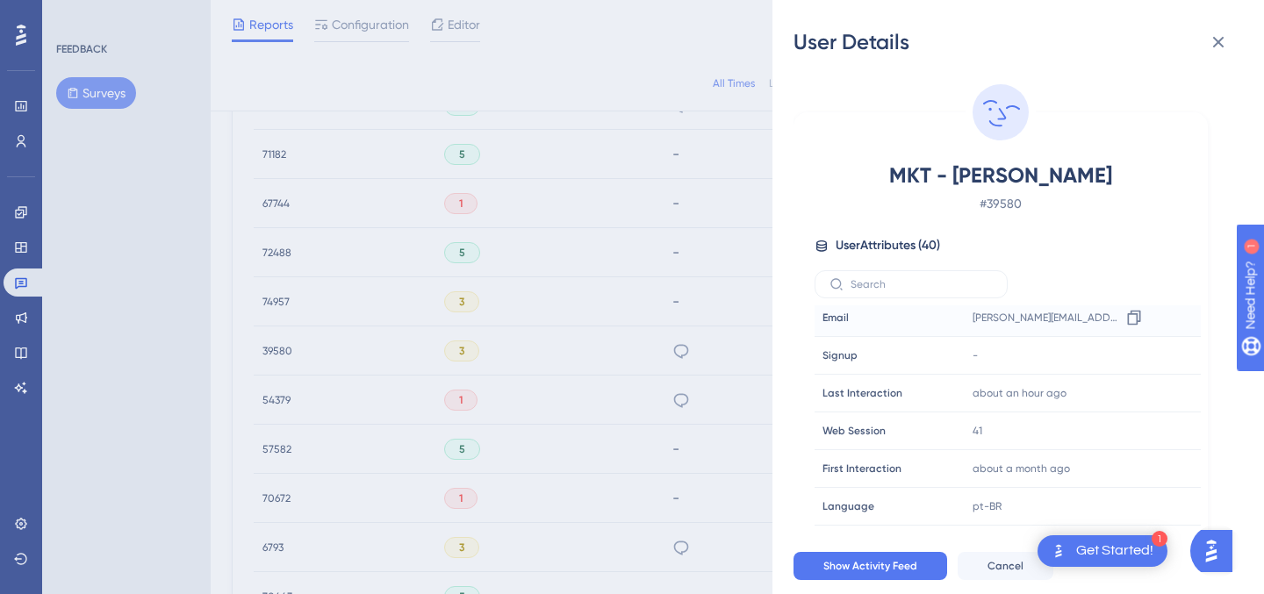
scroll to position [0, 0]
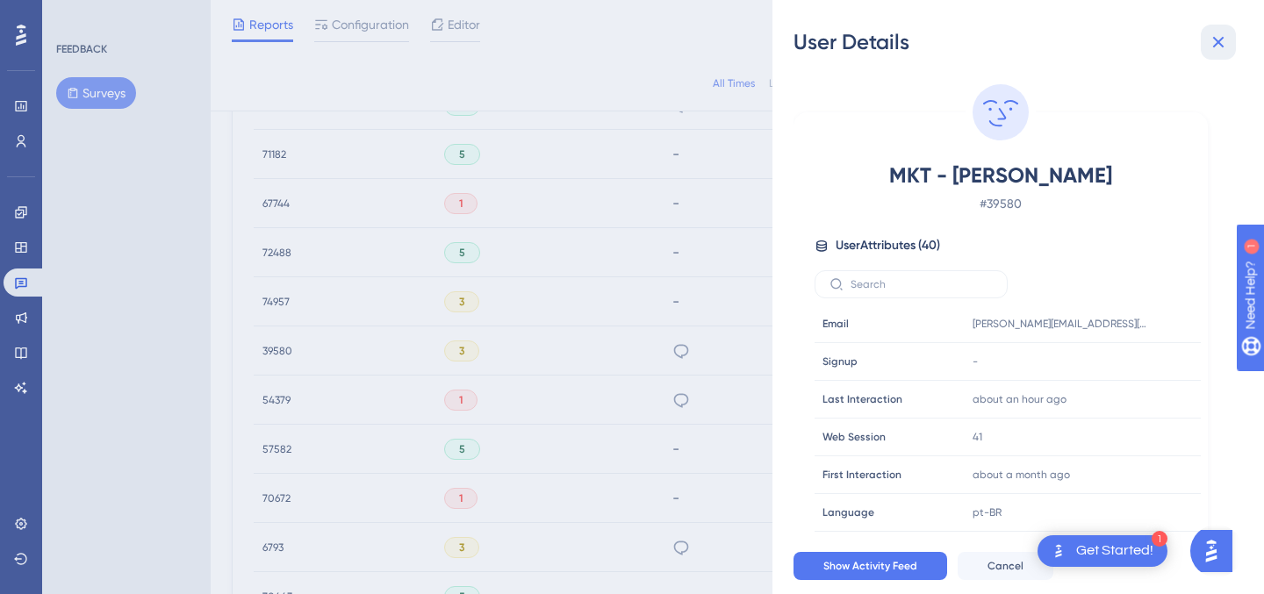
click at [1221, 44] on icon at bounding box center [1217, 42] width 21 height 21
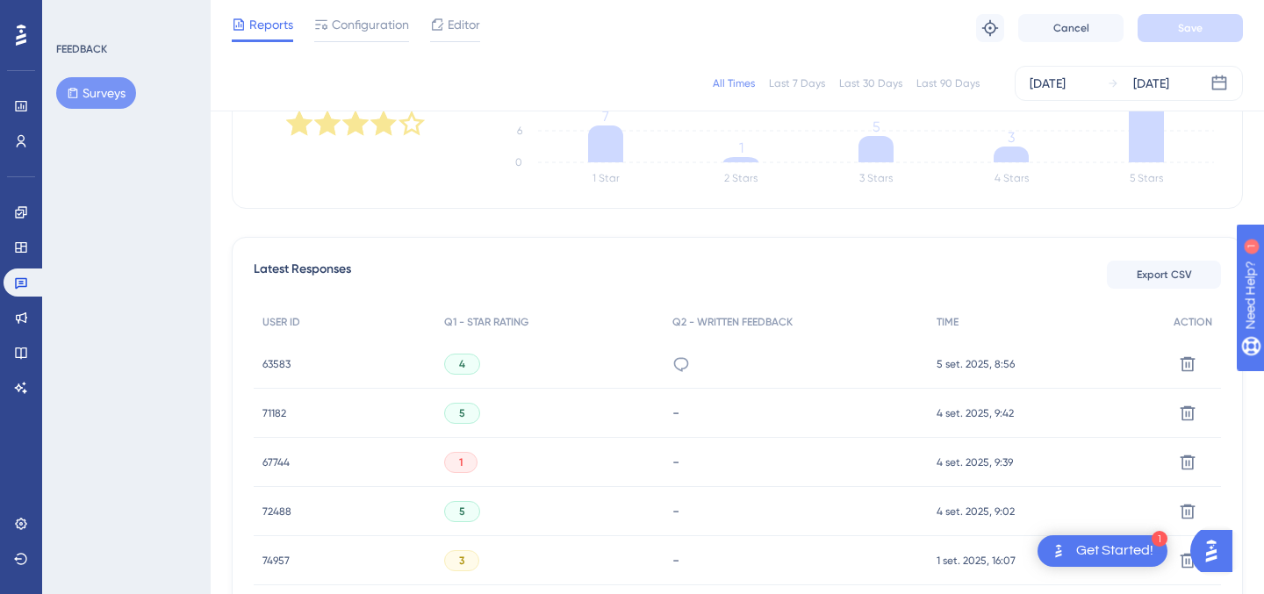
scroll to position [289, 0]
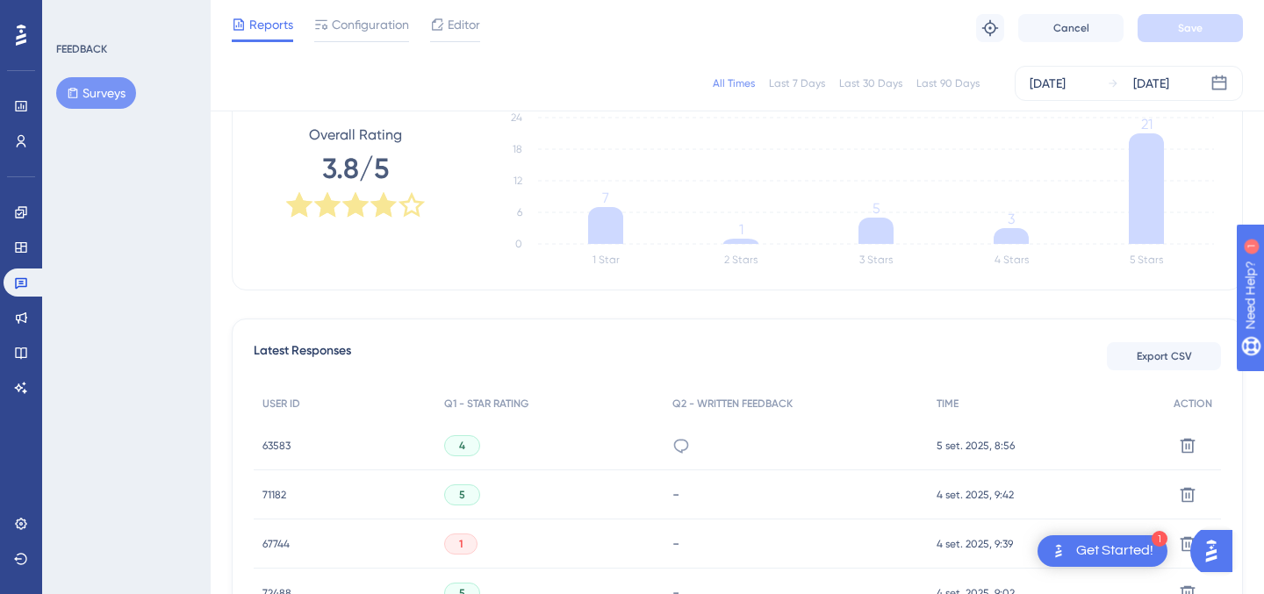
click at [277, 496] on span "71182" at bounding box center [274, 495] width 24 height 14
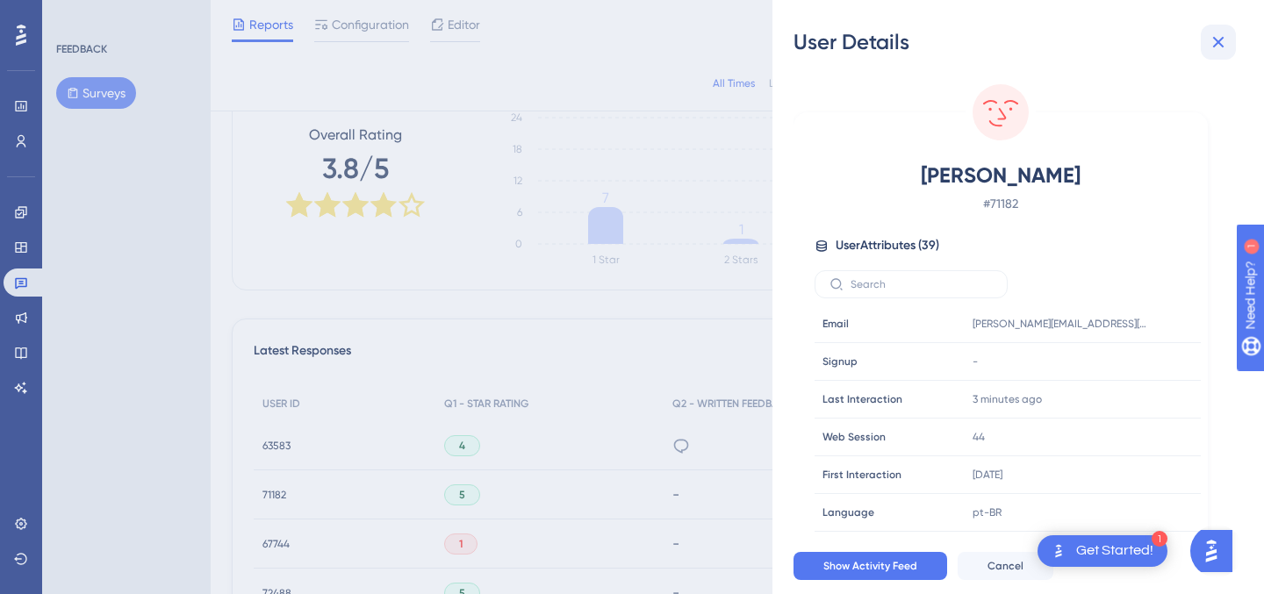
click at [1212, 39] on icon at bounding box center [1217, 42] width 21 height 21
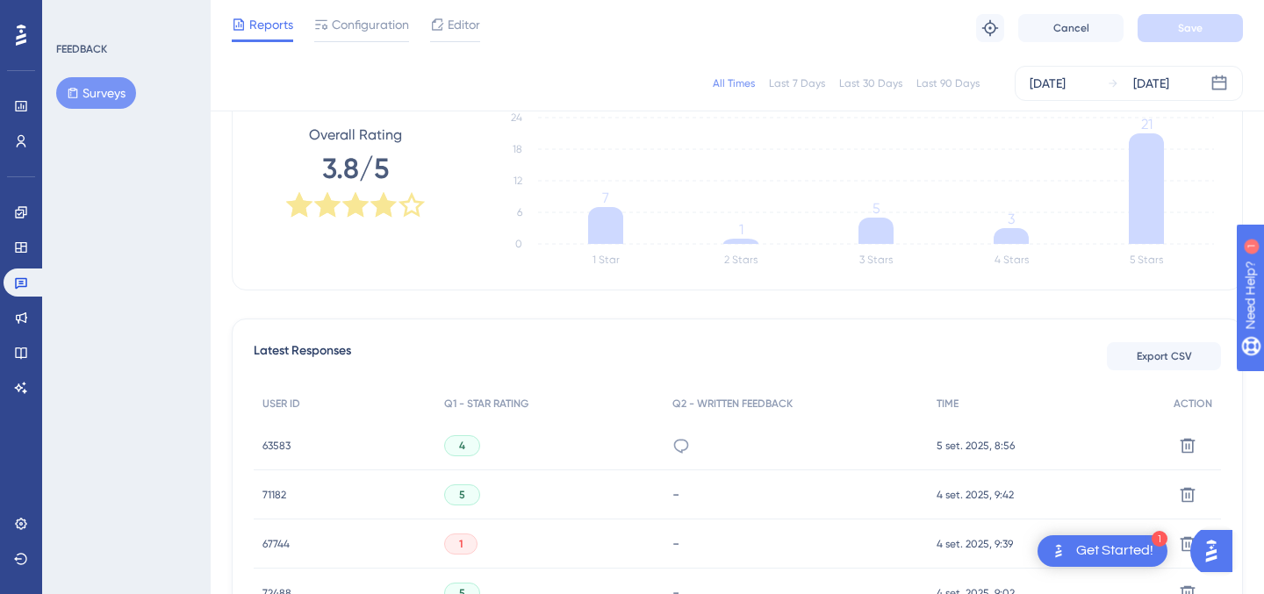
click at [283, 548] on span "67744" at bounding box center [275, 544] width 27 height 14
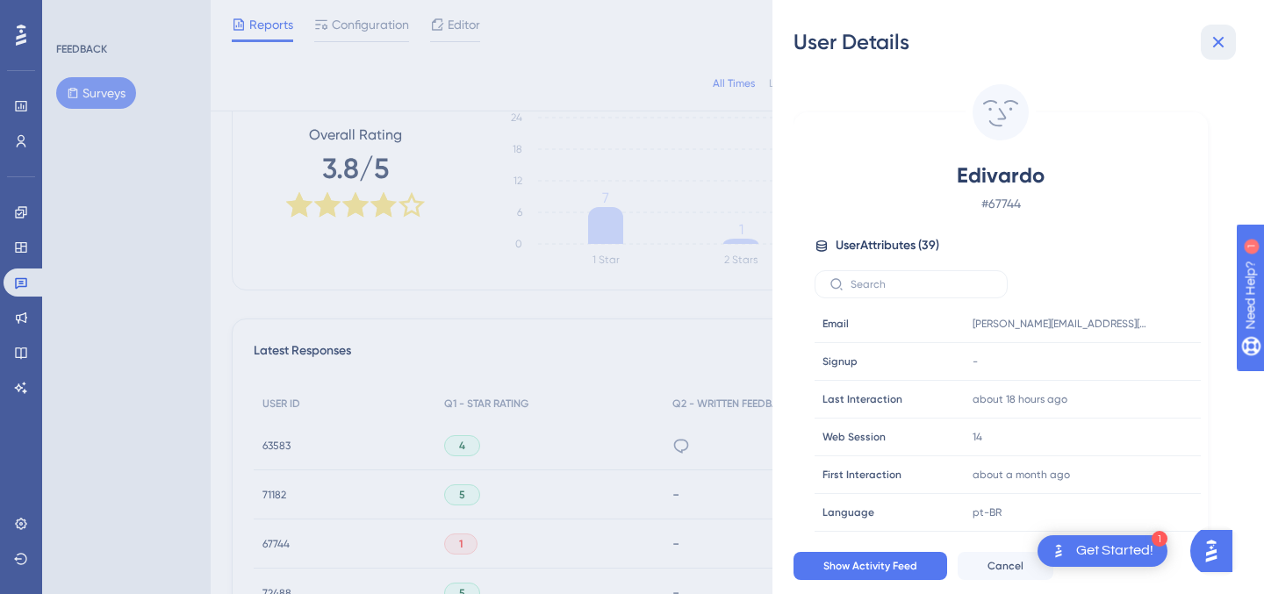
click at [1209, 50] on icon at bounding box center [1217, 42] width 21 height 21
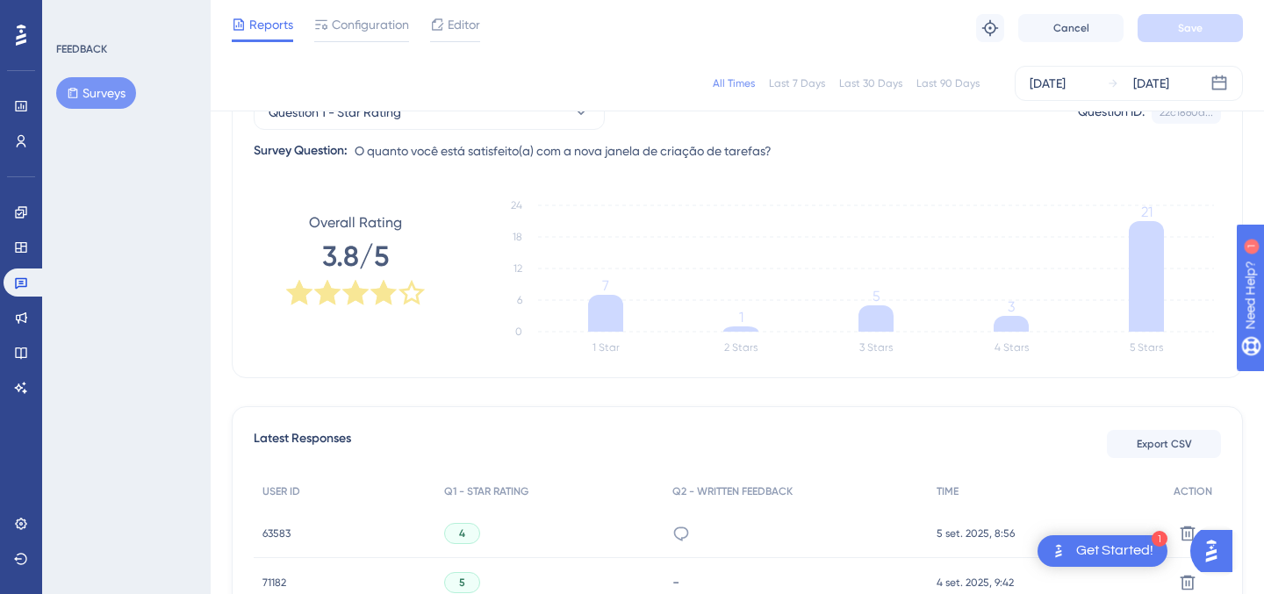
scroll to position [416, 0]
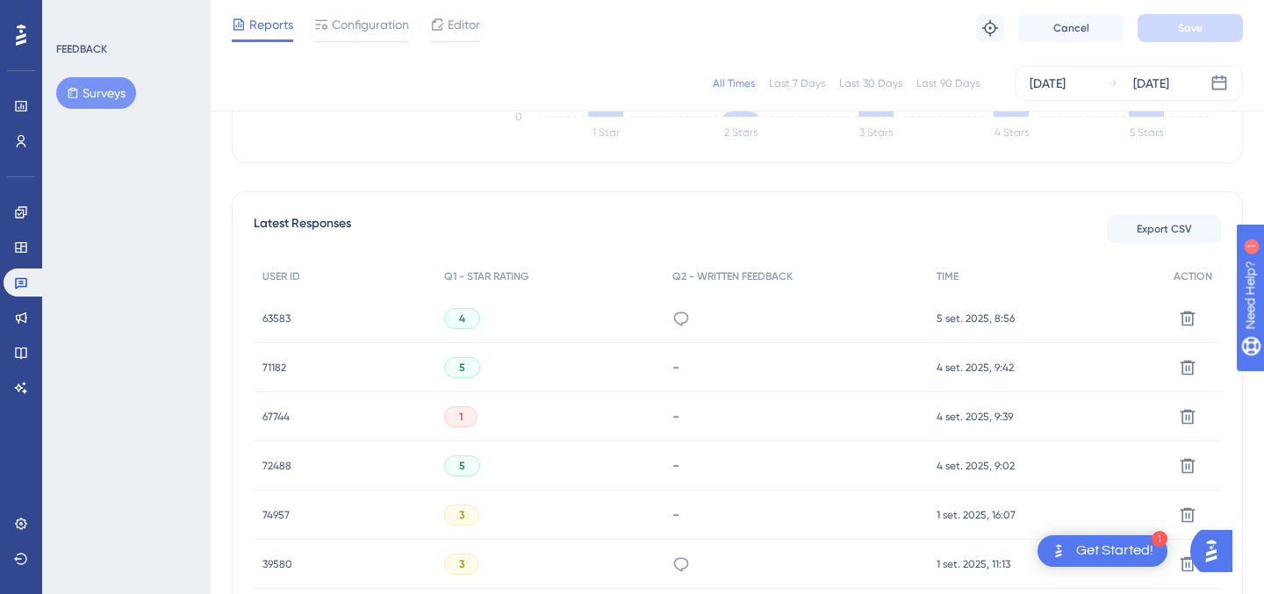
click at [268, 316] on span "63583" at bounding box center [276, 318] width 28 height 14
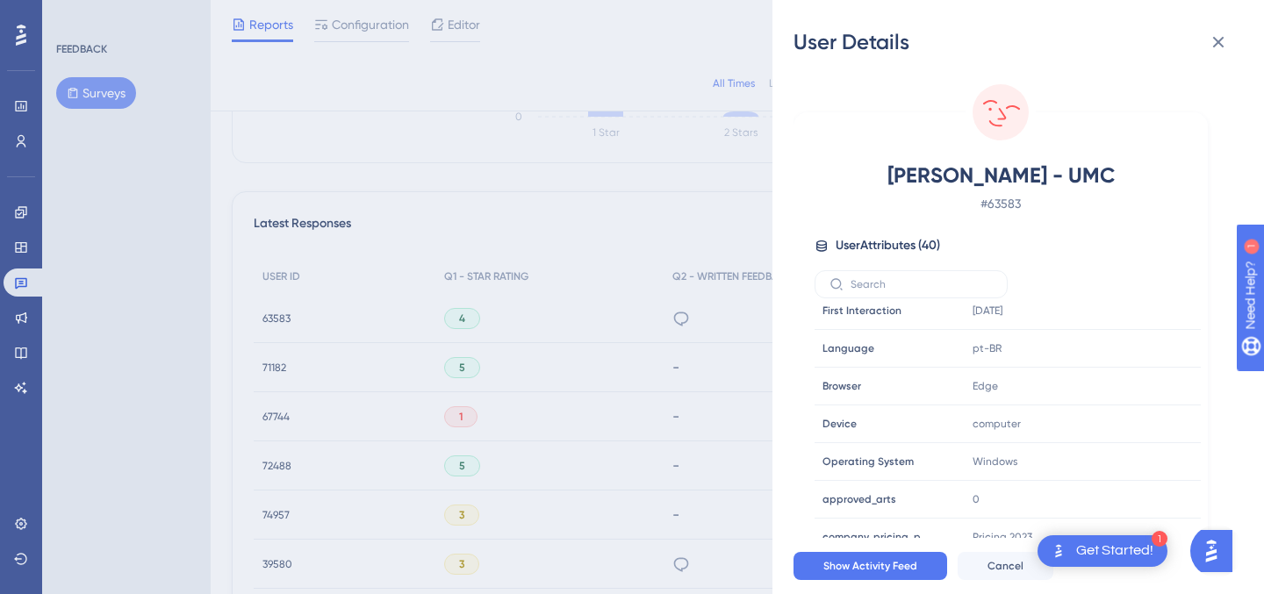
scroll to position [0, 0]
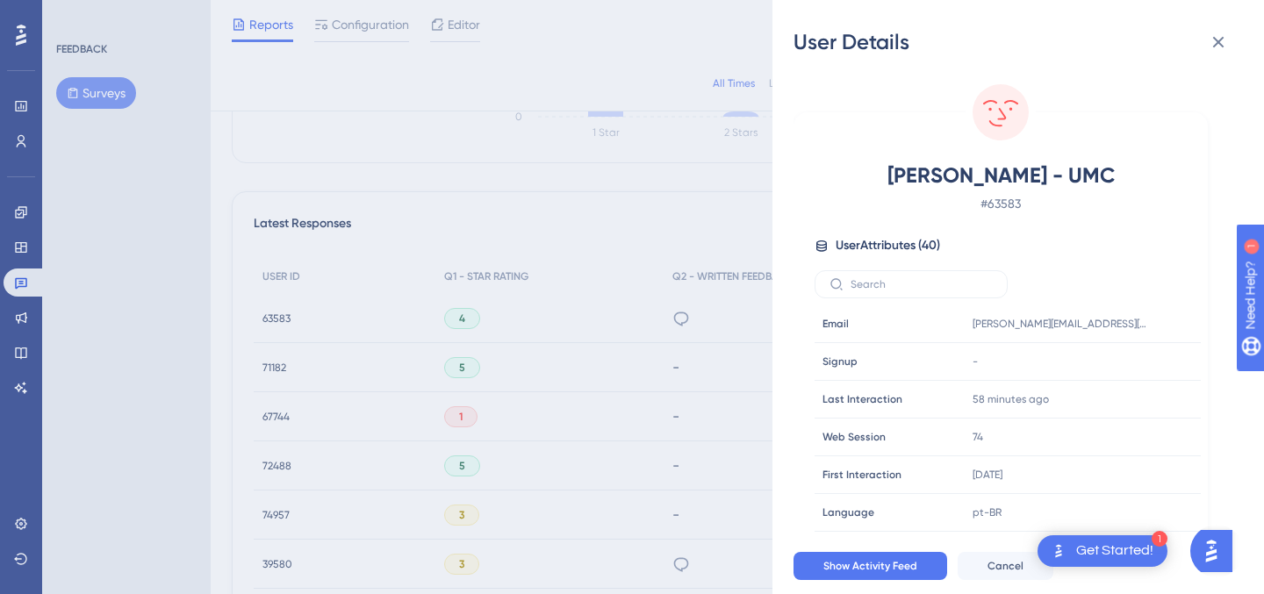
click at [1215, 18] on div "User Details [PERSON_NAME] - UMC # 63583 User Attributes ( 40 ) Email Email [PE…" at bounding box center [1017, 297] width 491 height 594
click at [1215, 32] on icon at bounding box center [1217, 42] width 21 height 21
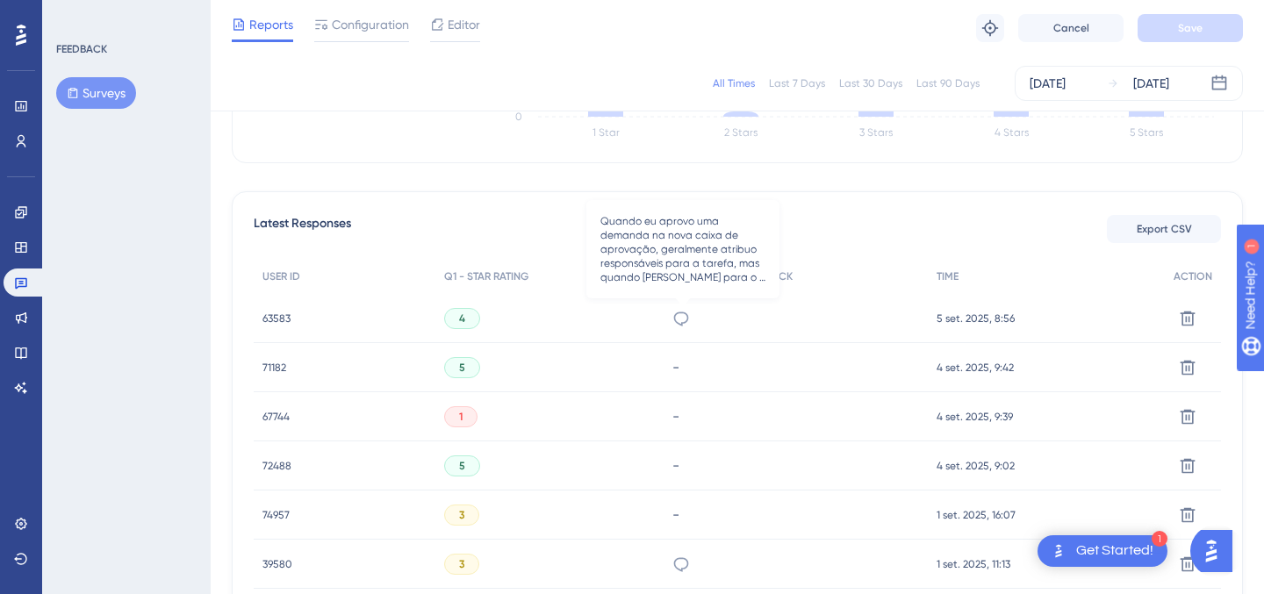
click at [688, 317] on icon at bounding box center [681, 319] width 18 height 18
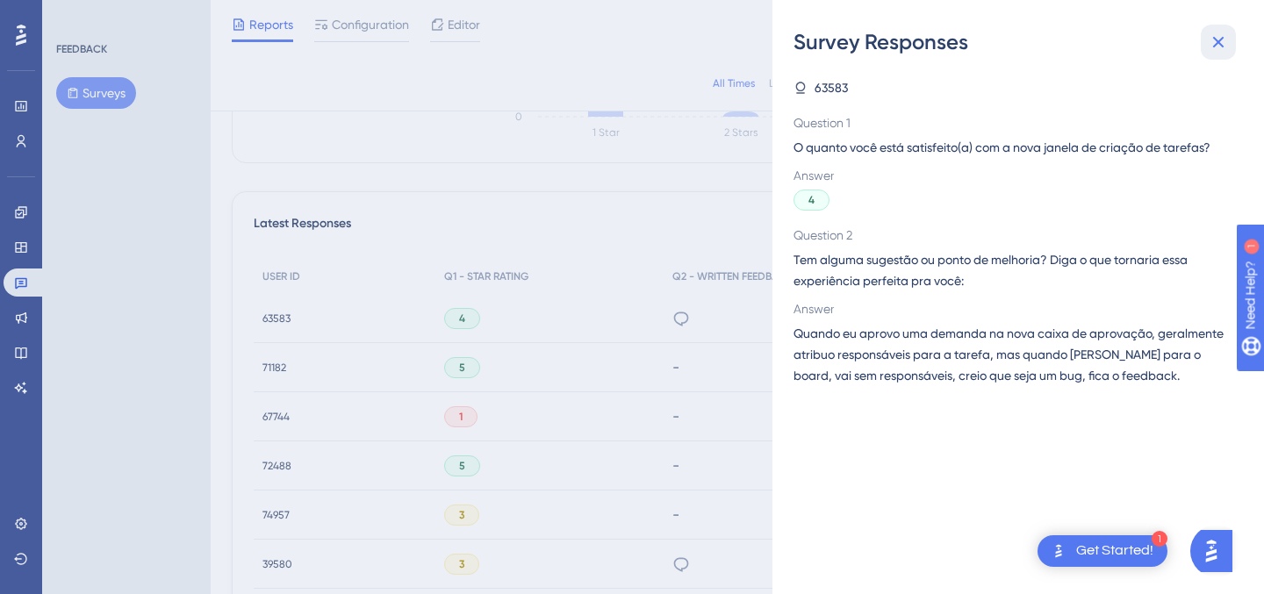
click at [1221, 40] on icon at bounding box center [1218, 42] width 11 height 11
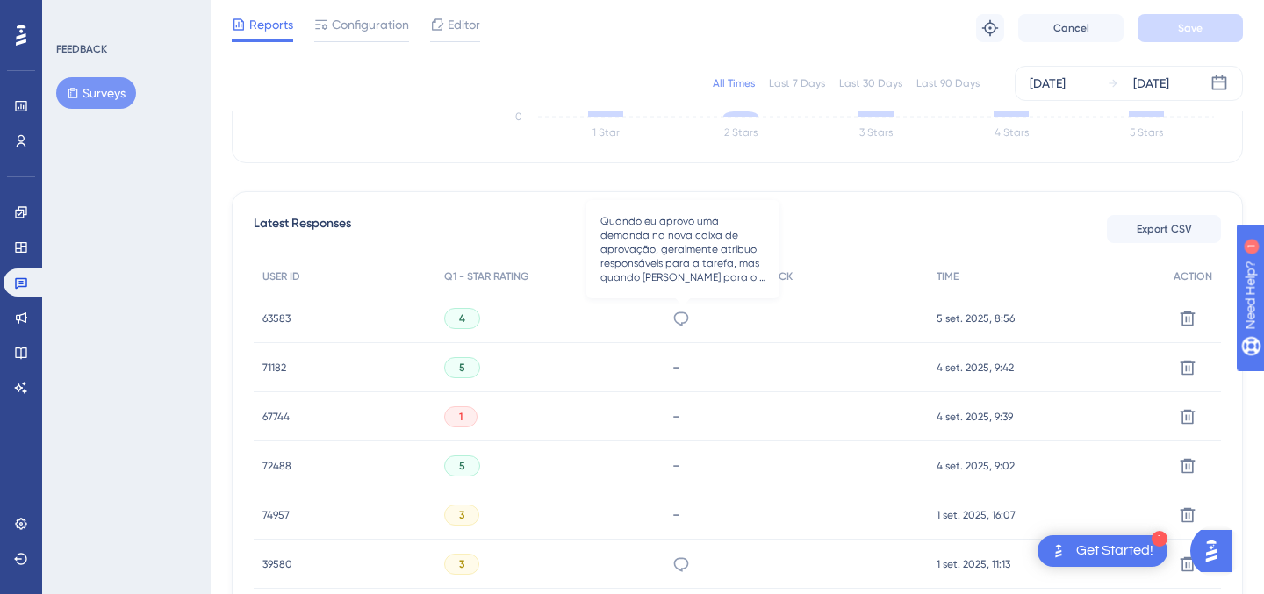
click at [684, 313] on icon at bounding box center [681, 319] width 18 height 18
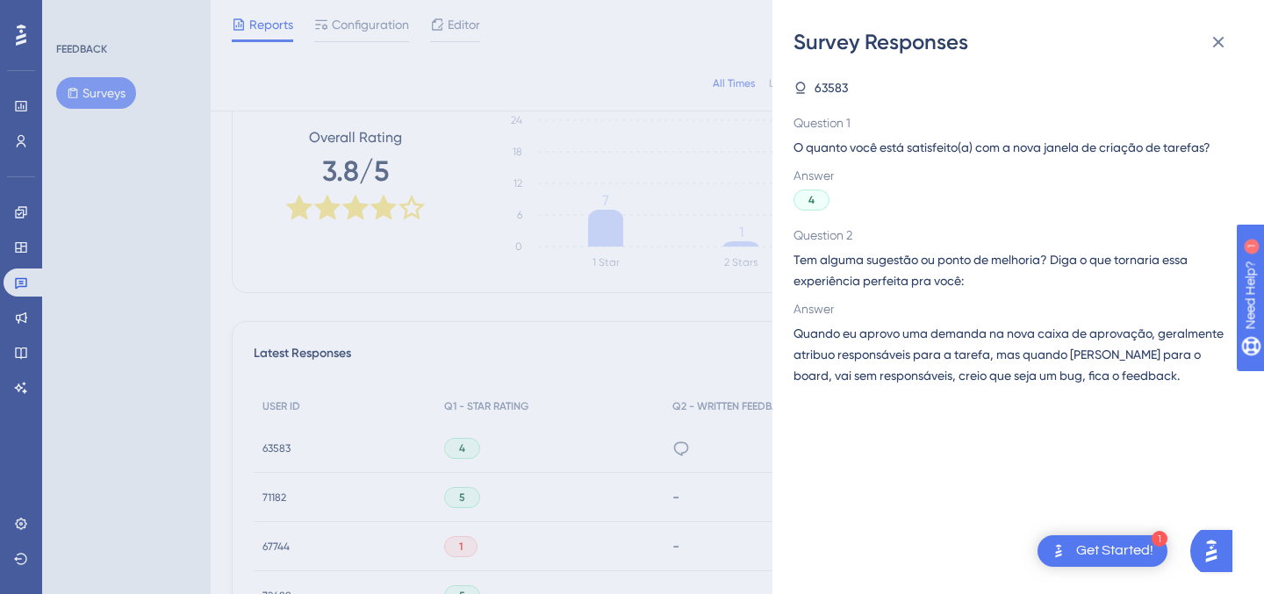
scroll to position [311, 0]
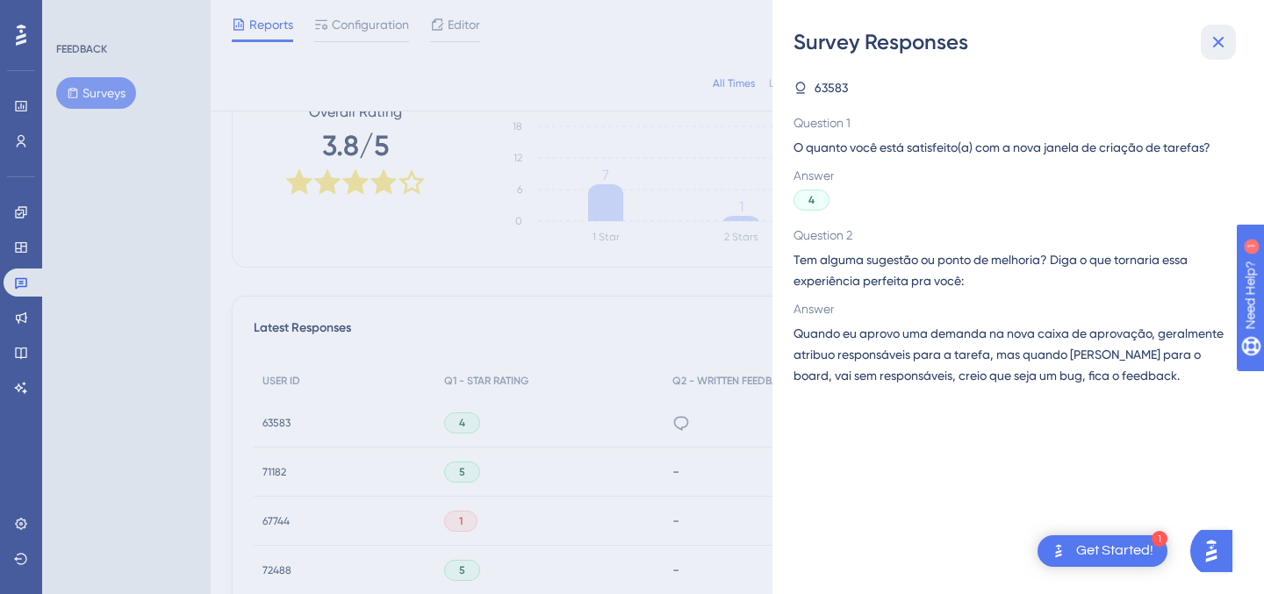
click at [1219, 36] on icon at bounding box center [1217, 42] width 21 height 21
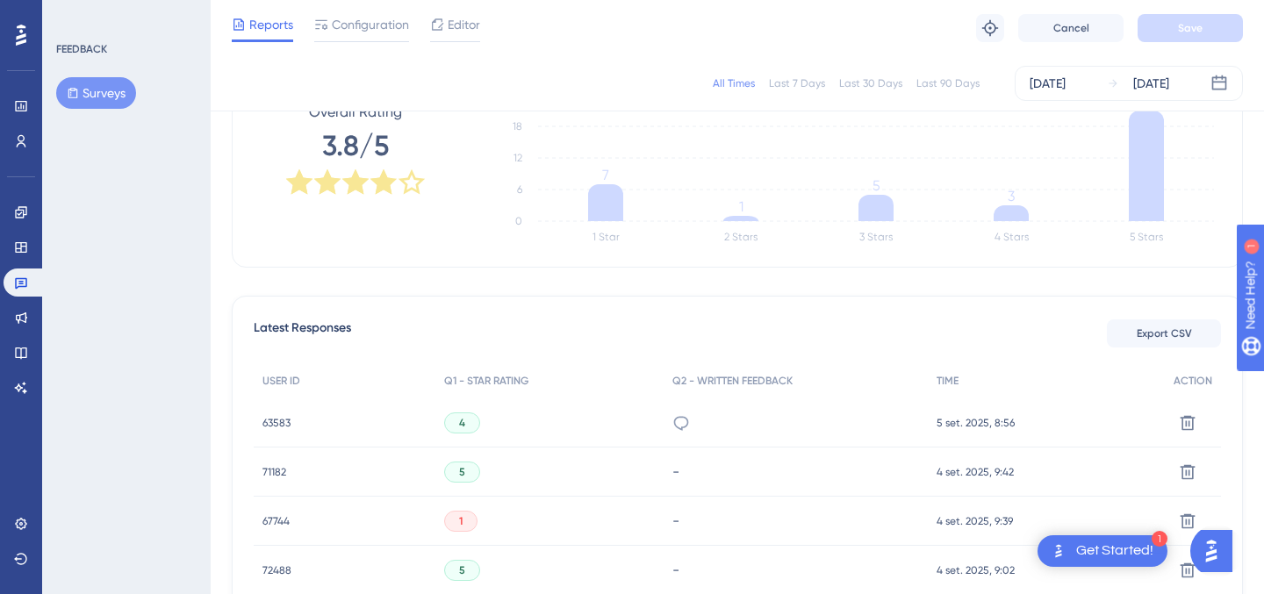
click at [274, 423] on span "63583" at bounding box center [276, 423] width 28 height 14
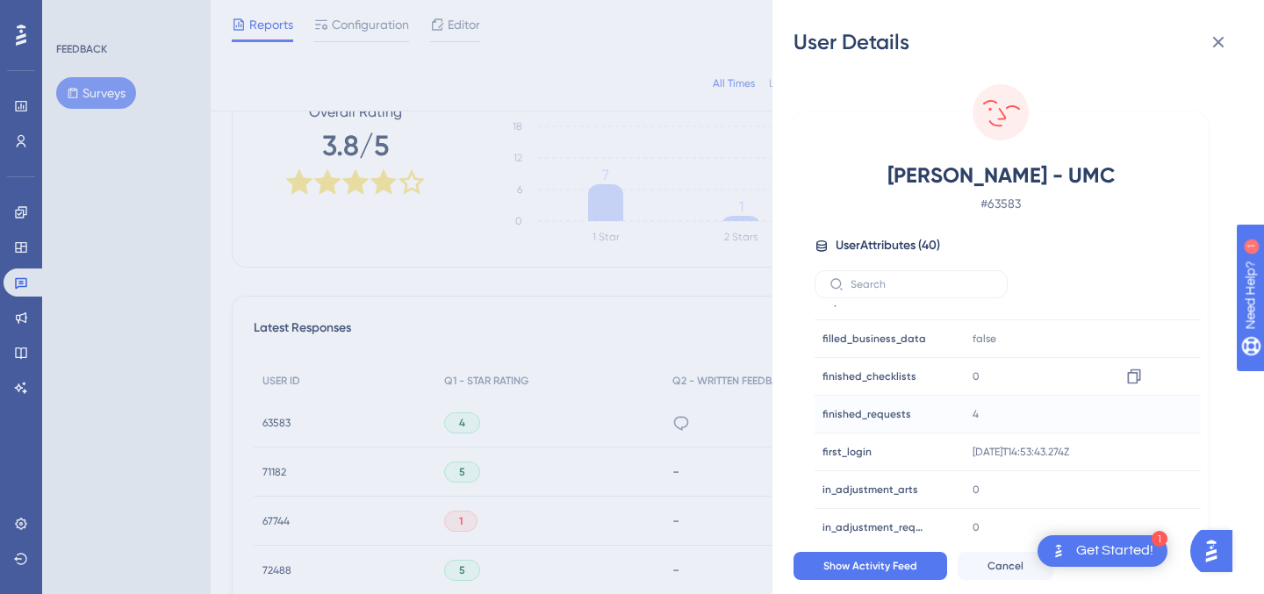
scroll to position [0, 0]
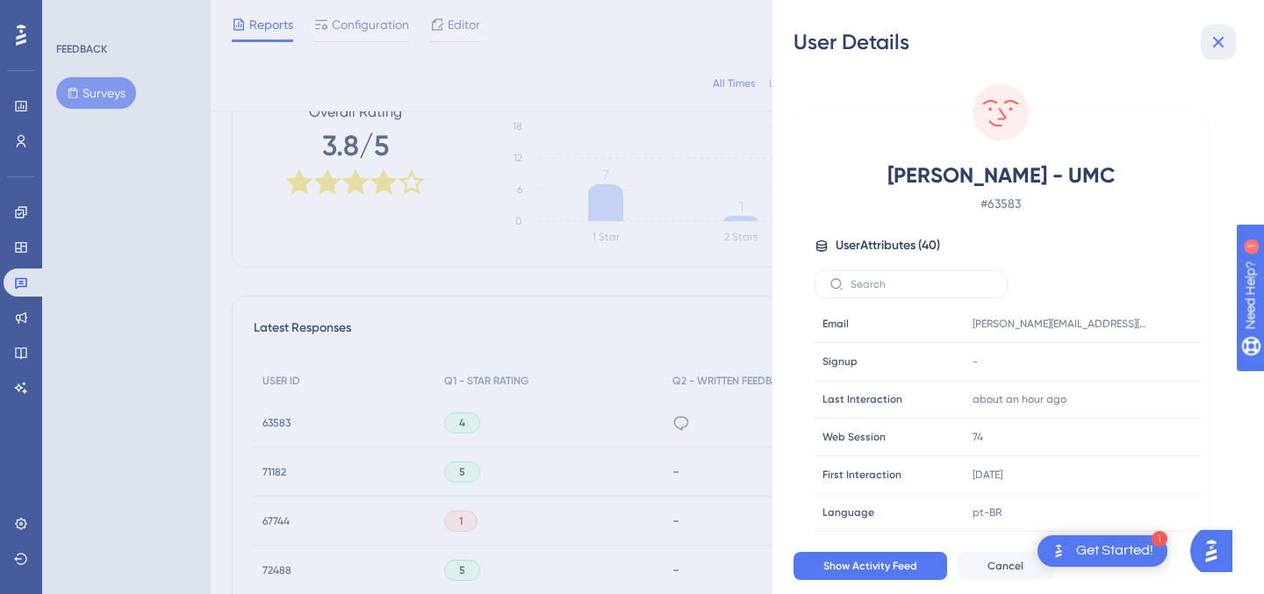
click at [1218, 34] on icon at bounding box center [1217, 42] width 21 height 21
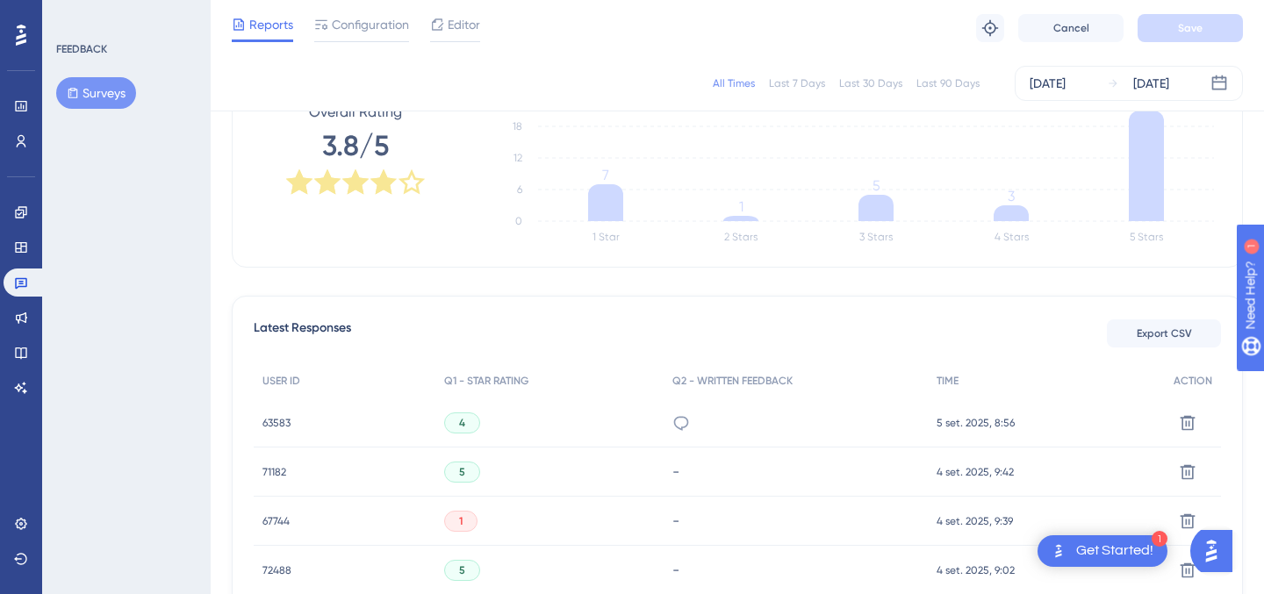
click at [456, 426] on div "4" at bounding box center [462, 422] width 36 height 21
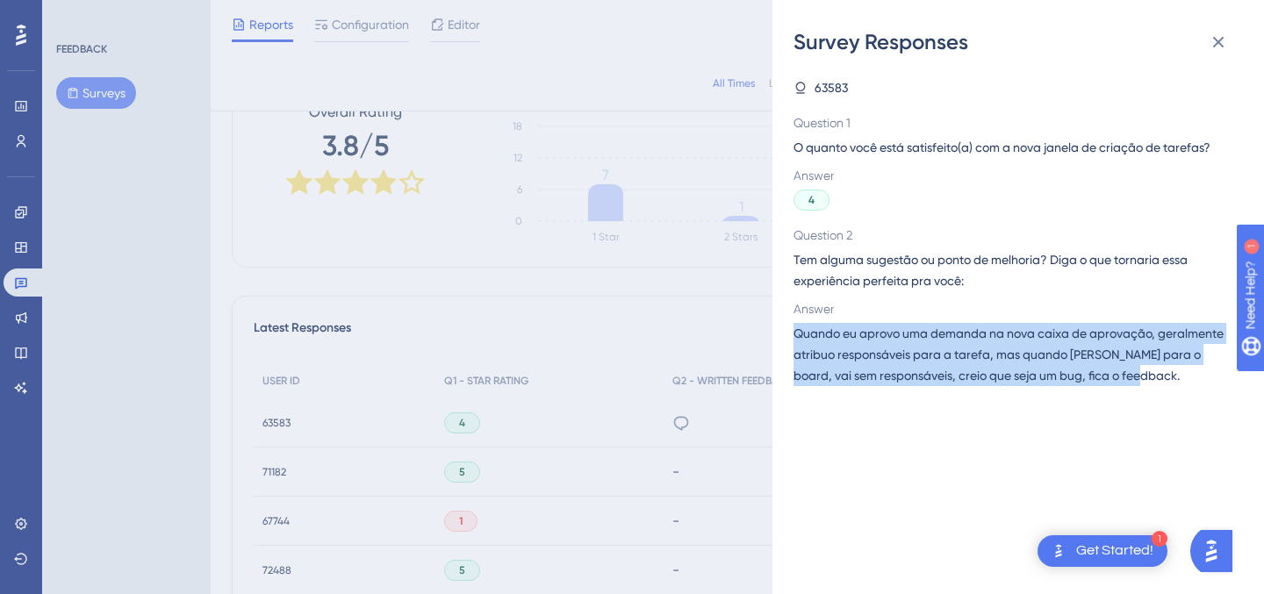
drag, startPoint x: 1193, startPoint y: 377, endPoint x: 789, endPoint y: 327, distance: 407.6
click at [788, 327] on div "Survey Responses 63583 Question 1 O quanto você está satisfeito(a) com a nova j…" at bounding box center [1017, 297] width 491 height 594
copy span "Quando eu aprovo uma demanda na nova caixa de aprovação, geralmente atribuo res…"
click at [1106, 354] on span "Quando eu aprovo uma demanda na nova caixa de aprovação, geralmente atribuo res…" at bounding box center [1010, 354] width 435 height 63
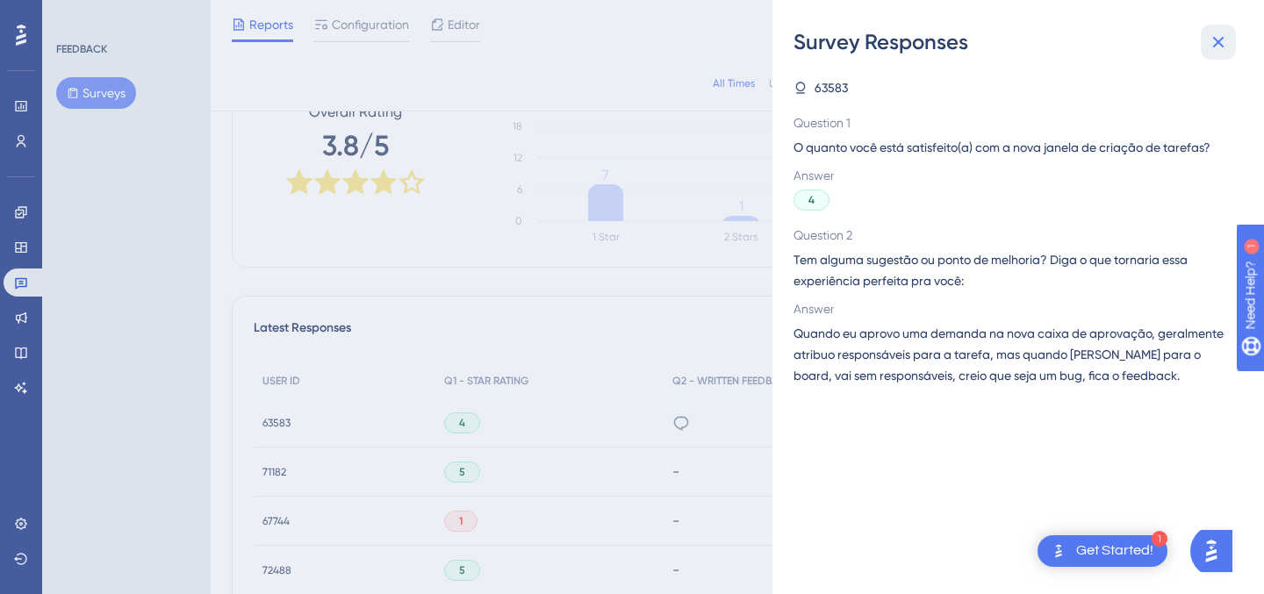
click at [1214, 39] on icon at bounding box center [1218, 42] width 11 height 11
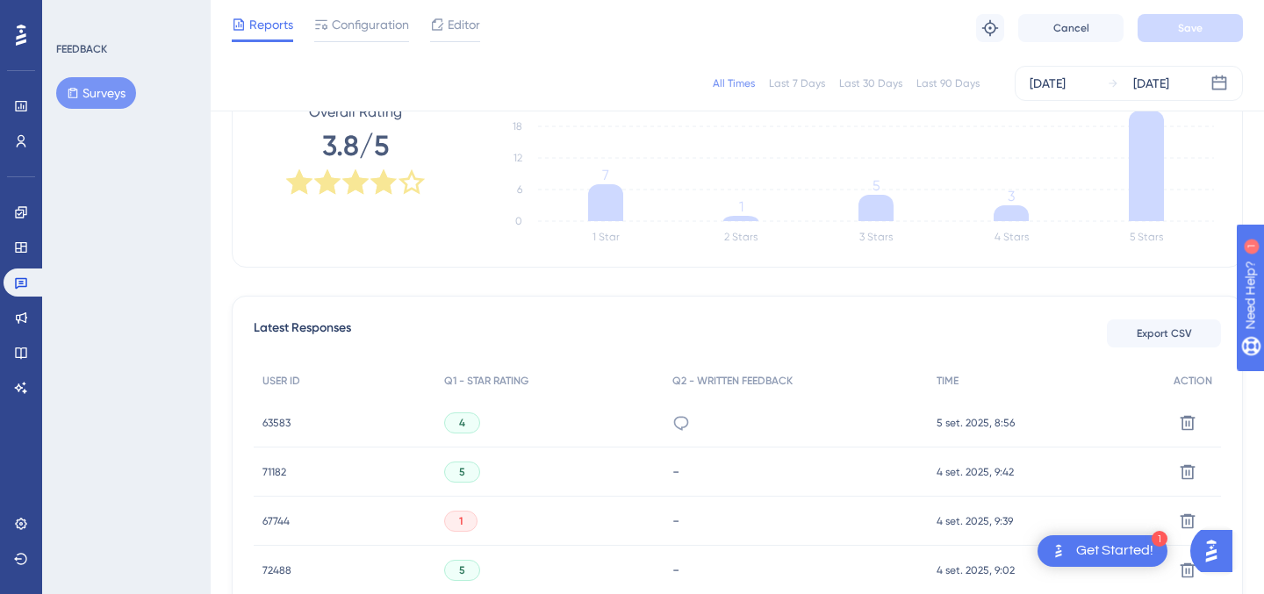
click at [275, 419] on span "63583" at bounding box center [276, 423] width 28 height 14
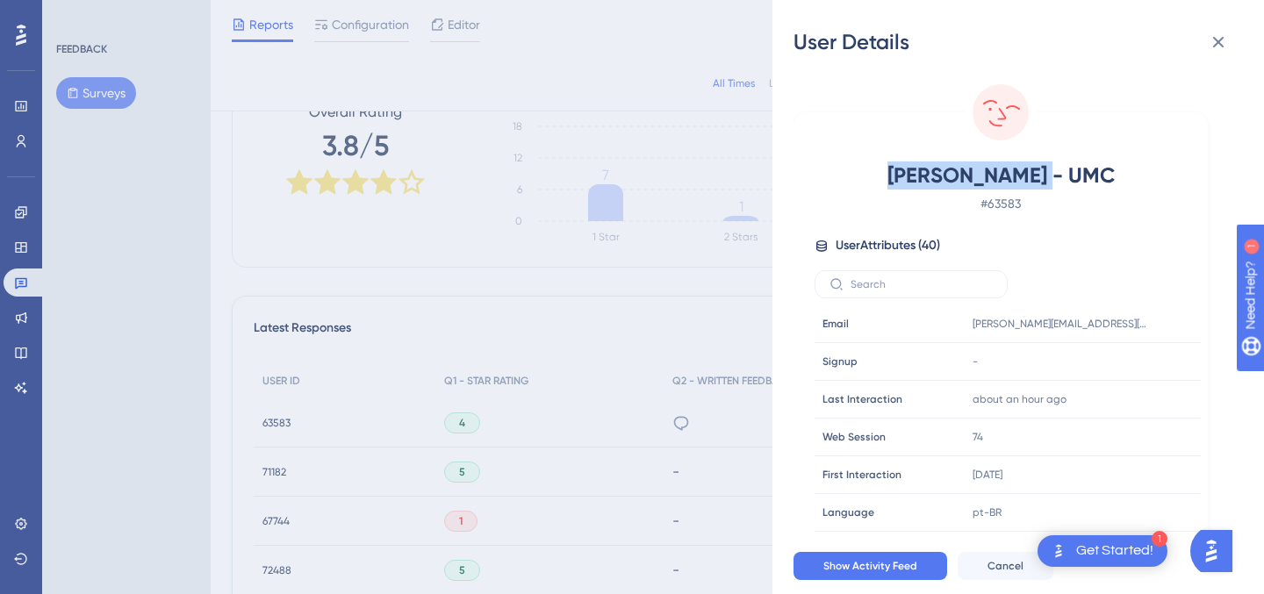
drag, startPoint x: 1063, startPoint y: 175, endPoint x: 926, endPoint y: 175, distance: 137.8
click at [926, 175] on span "[PERSON_NAME] - UMC" at bounding box center [1000, 175] width 309 height 28
copy span "[PERSON_NAME] - UMC"
click at [1127, 320] on icon at bounding box center [1134, 324] width 18 height 18
click at [1221, 32] on icon at bounding box center [1217, 42] width 21 height 21
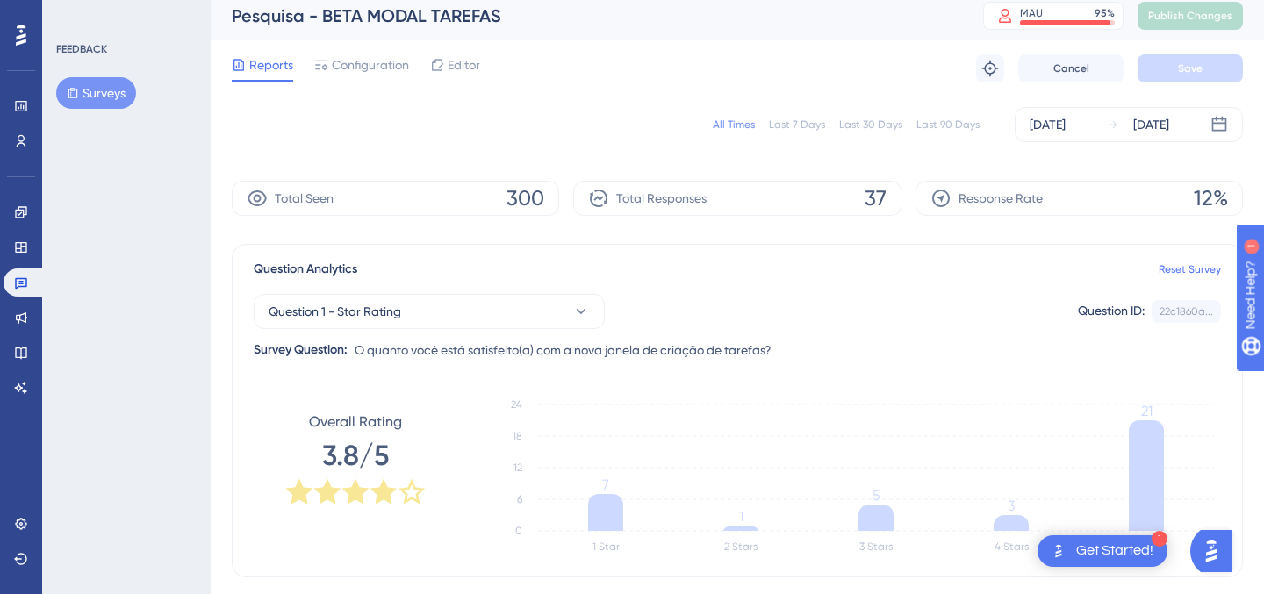
scroll to position [10, 0]
